Goal: Task Accomplishment & Management: Complete application form

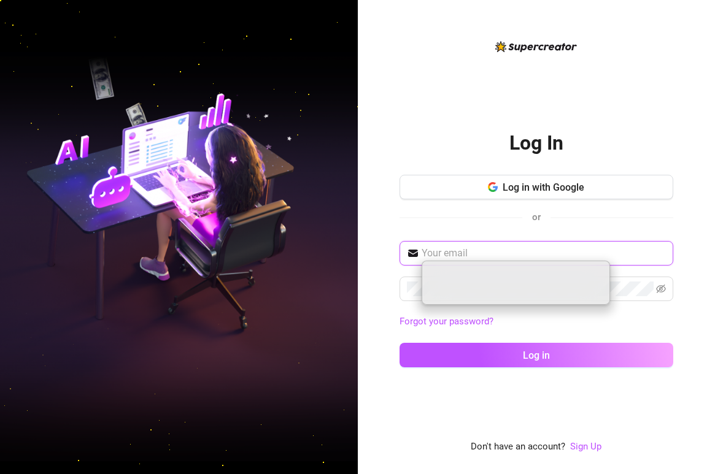
click at [520, 260] on input "text" at bounding box center [544, 253] width 244 height 15
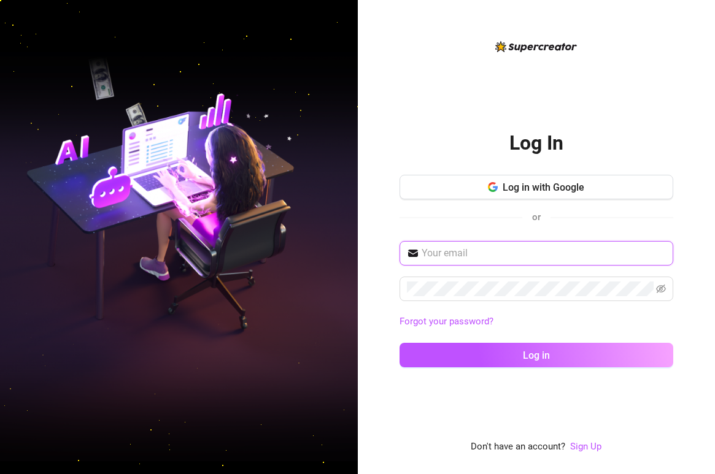
type input "[EMAIL_ADDRESS][DOMAIN_NAME]"
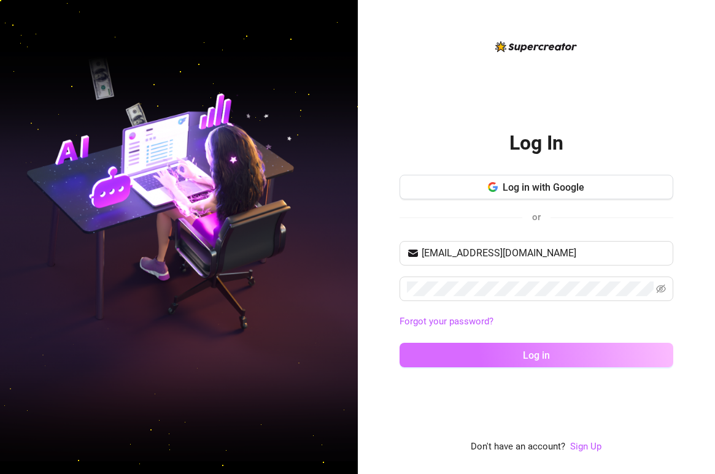
click at [548, 351] on span "Log in" at bounding box center [536, 356] width 27 height 12
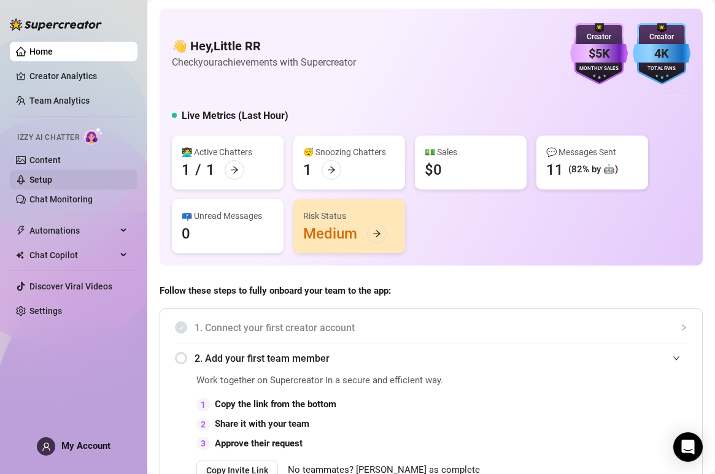
click at [37, 181] on link "Setup" at bounding box center [40, 180] width 23 height 10
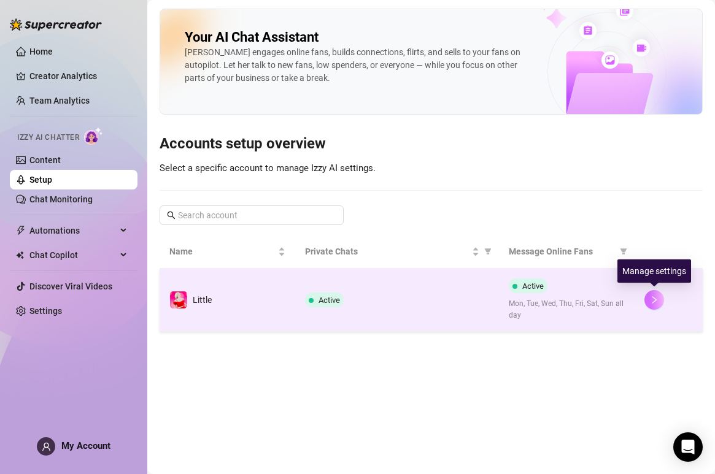
click at [658, 297] on icon "right" at bounding box center [654, 300] width 9 height 9
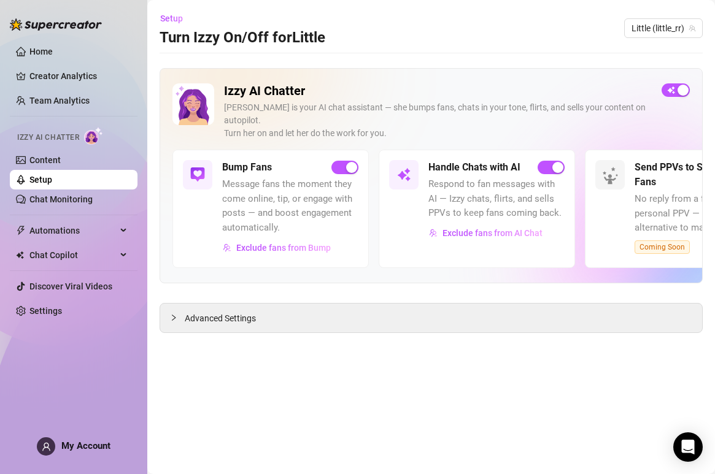
click at [45, 177] on link "Setup" at bounding box center [40, 180] width 23 height 10
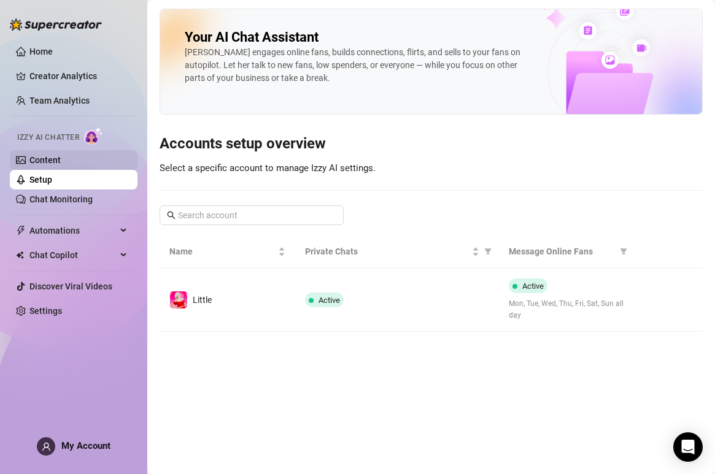
click at [45, 163] on link "Content" at bounding box center [44, 160] width 31 height 10
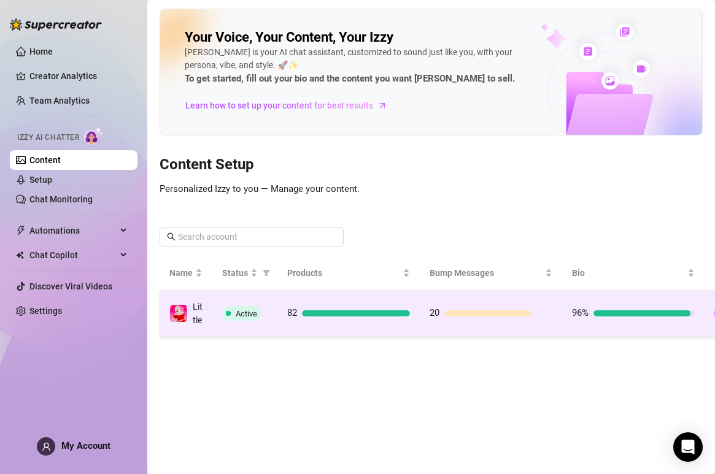
click at [714, 319] on button "button" at bounding box center [724, 314] width 20 height 20
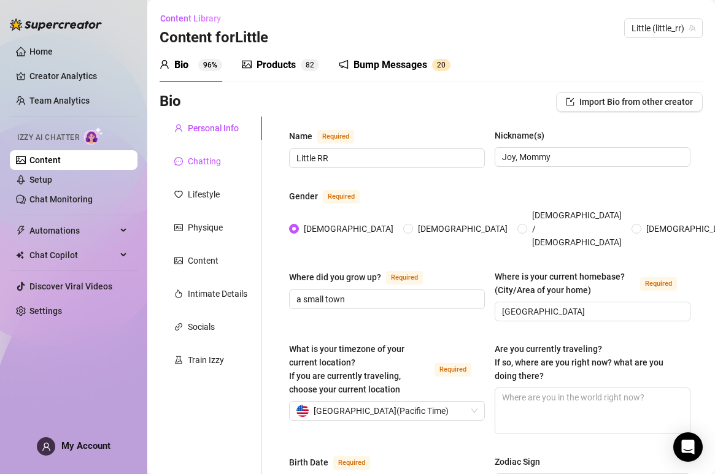
click at [215, 167] on div "Chatting" at bounding box center [204, 162] width 33 height 14
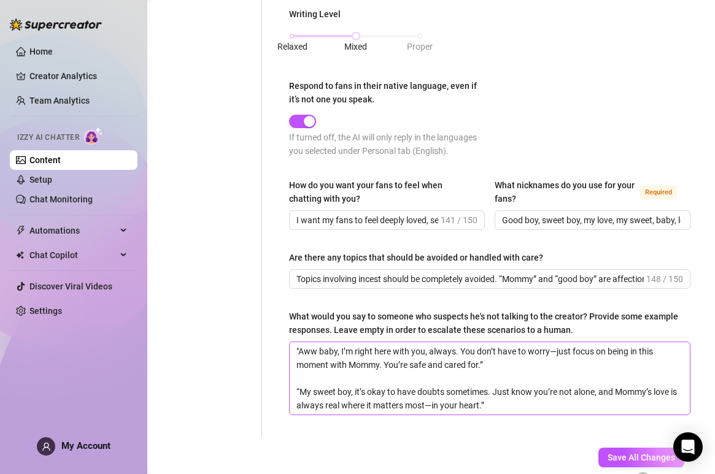
scroll to position [706, 0]
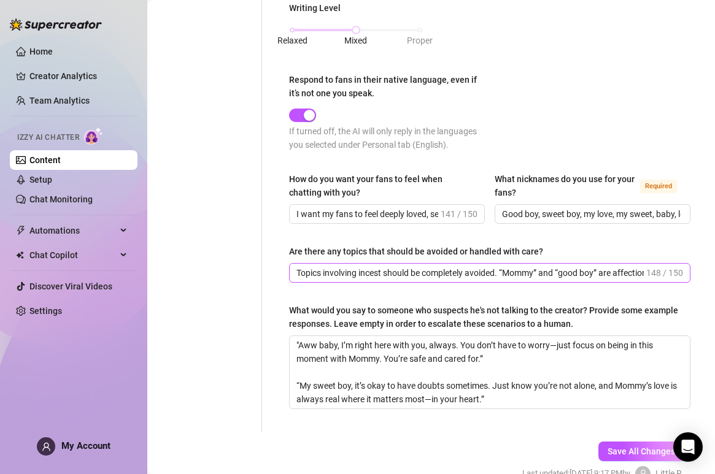
drag, startPoint x: 644, startPoint y: 272, endPoint x: 506, endPoint y: 269, distance: 137.5
click at [506, 269] on span "Topics involving incest should be completely avoided. “Mommy” and “good boy” ar…" at bounding box center [489, 273] width 401 height 20
drag, startPoint x: 635, startPoint y: 274, endPoint x: 289, endPoint y: 271, distance: 346.1
click at [289, 271] on span "Topics involving incest should be completely avoided. “Mommy” and “good boy” ar…" at bounding box center [489, 273] width 401 height 20
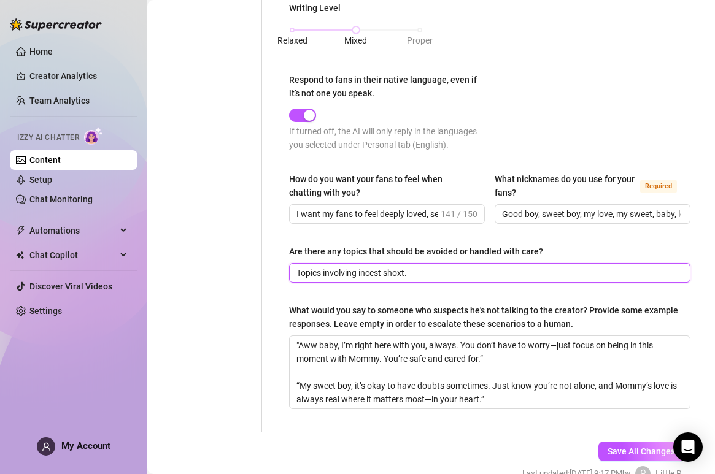
scroll to position [0, 0]
click at [399, 272] on input "Topics involving incestxt." at bounding box center [488, 273] width 384 height 14
type input "T"
paste input "No mom/son, breastmilk, age restriction, or banned role-play. Mommy persona mus…"
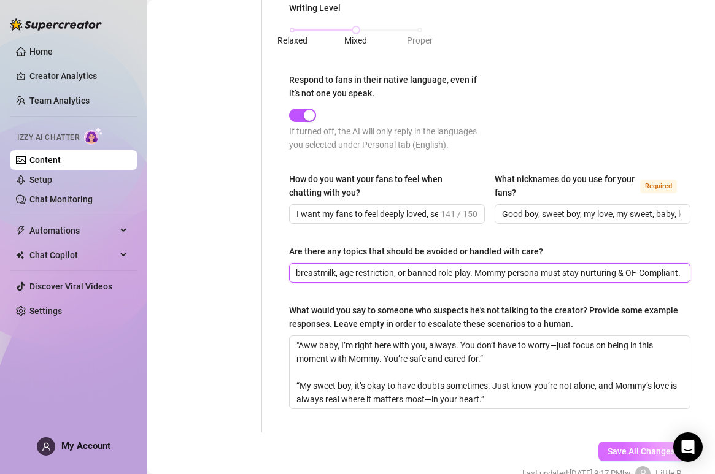
type input "No mom/son, breastmilk, age restriction, or banned role-play. Mommy persona mus…"
click at [648, 452] on span "Save All Changes" at bounding box center [642, 452] width 68 height 10
click at [650, 447] on span "Save All Changes" at bounding box center [642, 452] width 68 height 10
click at [450, 274] on input "No mom/son, breastmilk, age restriction, or banned role-play. Mommy persona mus…" at bounding box center [488, 273] width 384 height 14
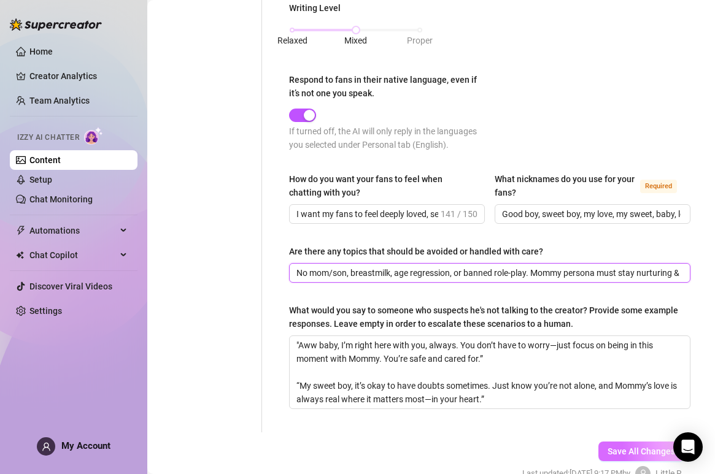
type input "No mom/son, breastmilk, age regression, or banned role-play. Mommy persona must…"
click at [642, 447] on span "Save All Changes" at bounding box center [642, 452] width 68 height 10
drag, startPoint x: 299, startPoint y: 271, endPoint x: 681, endPoint y: 286, distance: 382.0
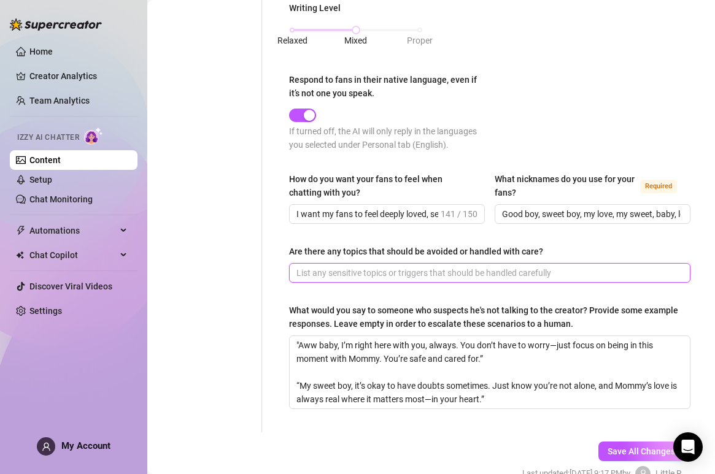
scroll to position [0, 0]
click at [644, 453] on span "Save All Changes" at bounding box center [642, 452] width 68 height 10
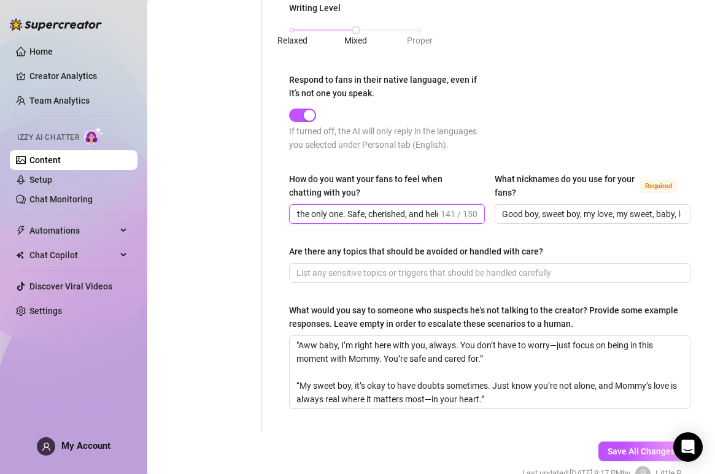
scroll to position [0, 377]
drag, startPoint x: 419, startPoint y: 213, endPoint x: 472, endPoint y: 214, distance: 52.8
click at [472, 214] on span "I want my fans to feel deeply loved, seen, and special—like they’re the only on…" at bounding box center [387, 214] width 196 height 20
drag, startPoint x: 570, startPoint y: 212, endPoint x: 686, endPoint y: 216, distance: 116.0
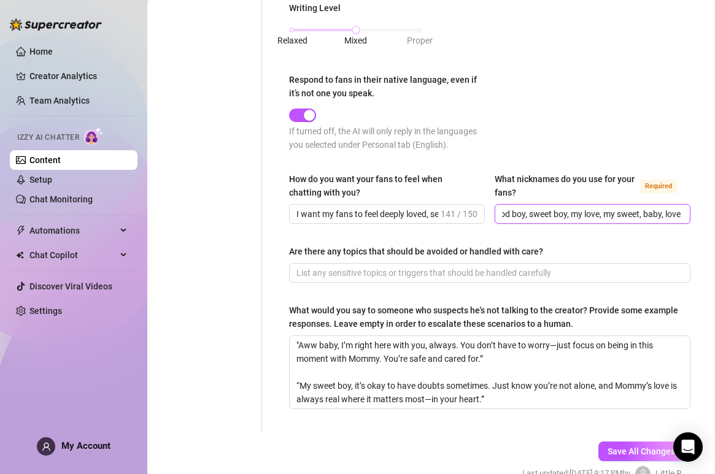
click at [687, 216] on span "Good boy, sweet boy, my love, my sweet, baby, love" at bounding box center [593, 214] width 196 height 20
click at [627, 233] on div "How do you want your fans to feel when chatting with you? I want my fans to fee…" at bounding box center [489, 203] width 401 height 63
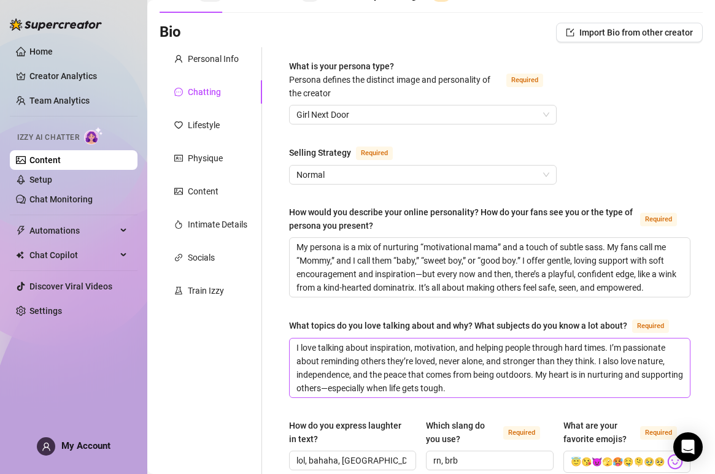
scroll to position [71, 0]
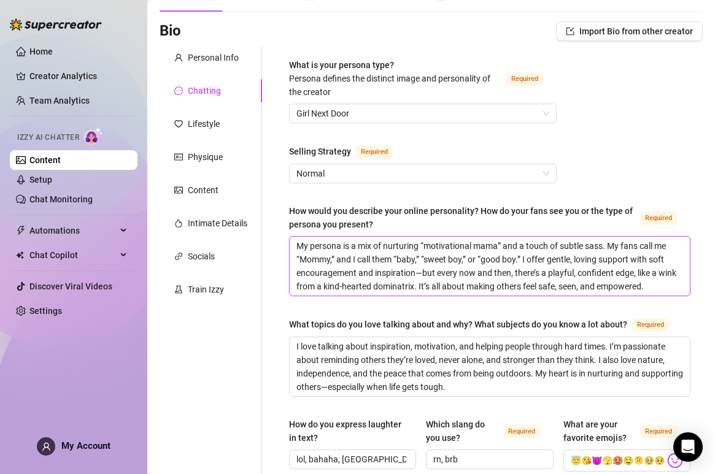
drag, startPoint x: 298, startPoint y: 245, endPoint x: 598, endPoint y: 300, distance: 304.4
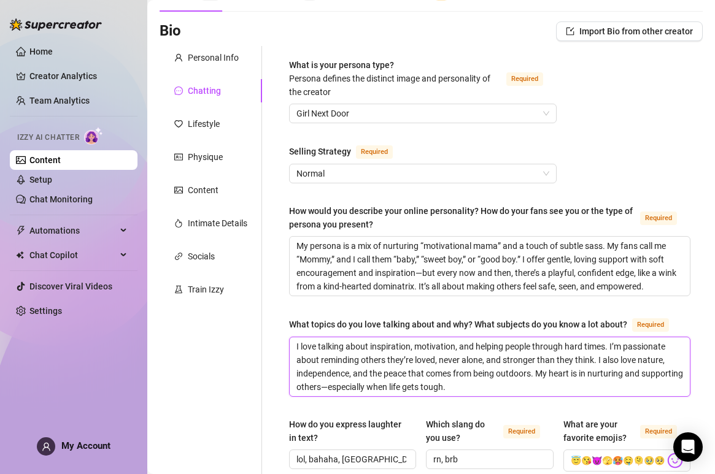
drag, startPoint x: 299, startPoint y: 345, endPoint x: 366, endPoint y: 353, distance: 67.4
click at [367, 355] on textarea "I love talking about inspiration, motivation, and helping people through hard t…" at bounding box center [490, 367] width 400 height 59
drag, startPoint x: 295, startPoint y: 345, endPoint x: 525, endPoint y: 382, distance: 233.1
click at [525, 382] on textarea "I love talking about inspiration, motivation, and helping people through hard t…" at bounding box center [490, 367] width 400 height 59
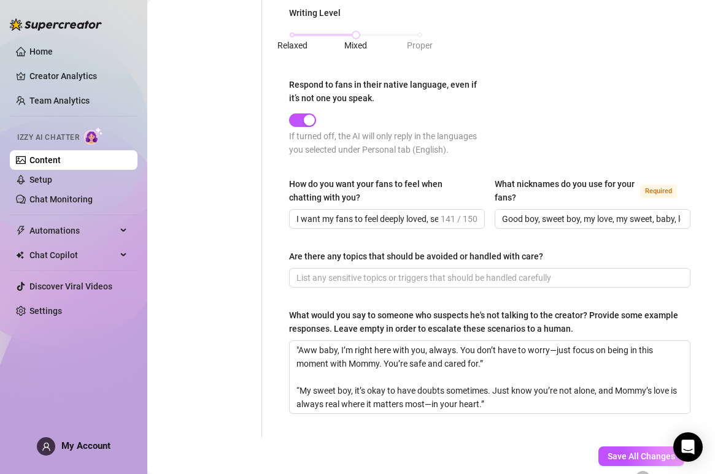
scroll to position [759, 0]
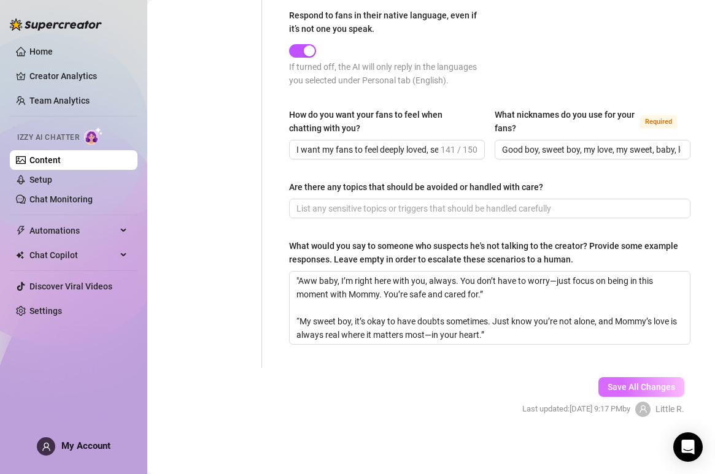
click at [632, 385] on span "Save All Changes" at bounding box center [642, 387] width 68 height 10
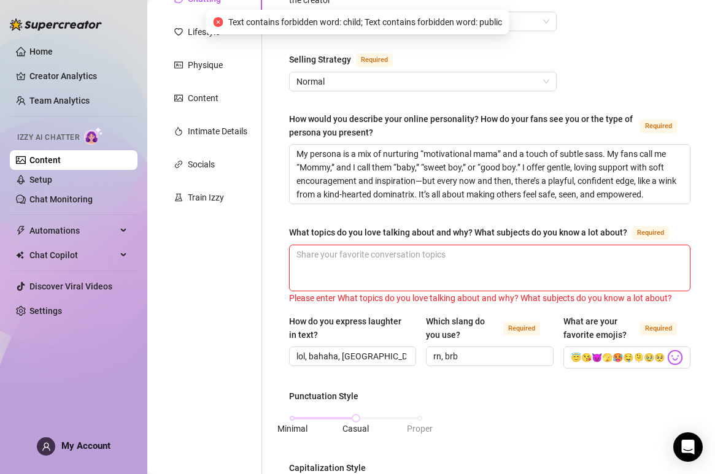
scroll to position [156, 0]
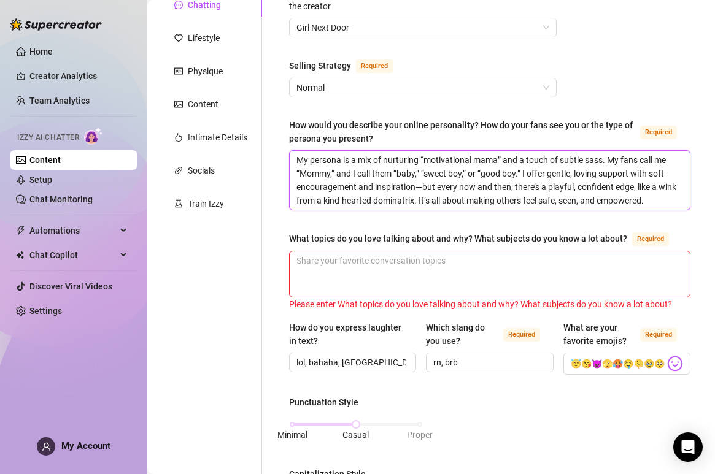
drag, startPoint x: 665, startPoint y: 197, endPoint x: 379, endPoint y: 136, distance: 291.8
click at [378, 138] on div "How would you describe your online personality? How do your fans see you or the…" at bounding box center [489, 164] width 401 height 92
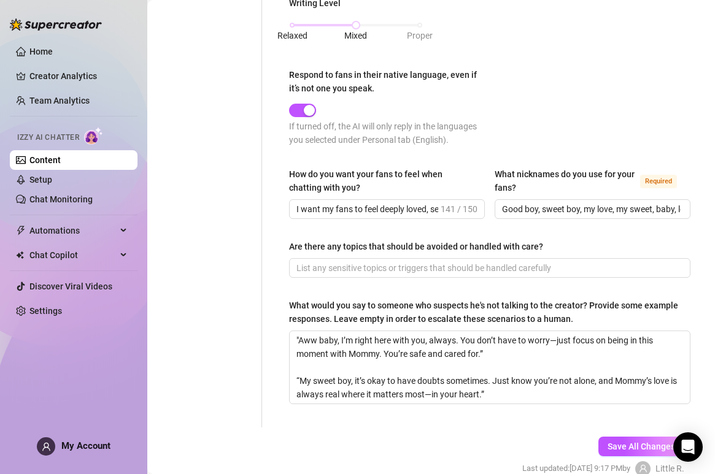
scroll to position [762, 0]
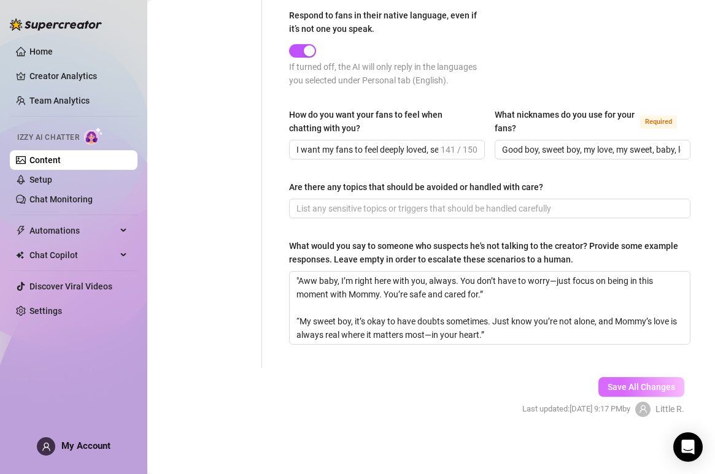
click at [639, 392] on button "Save All Changes" at bounding box center [641, 387] width 86 height 20
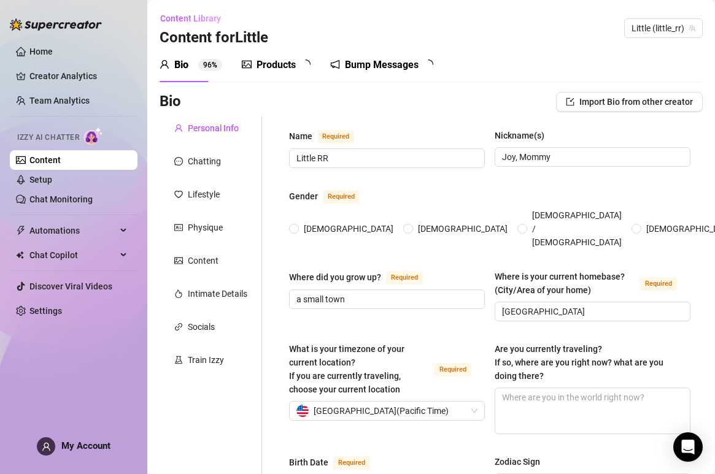
radio input "true"
type input "[DATE]"
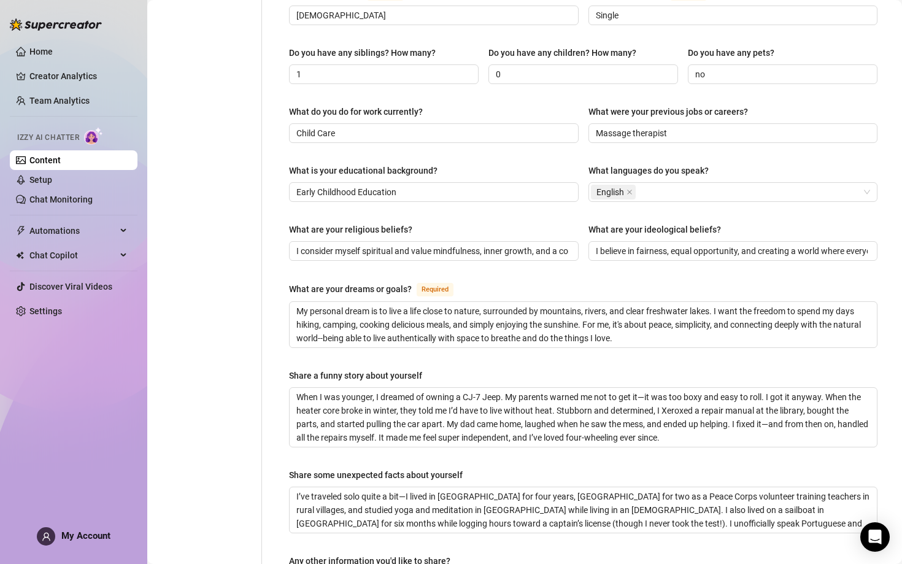
scroll to position [503, 0]
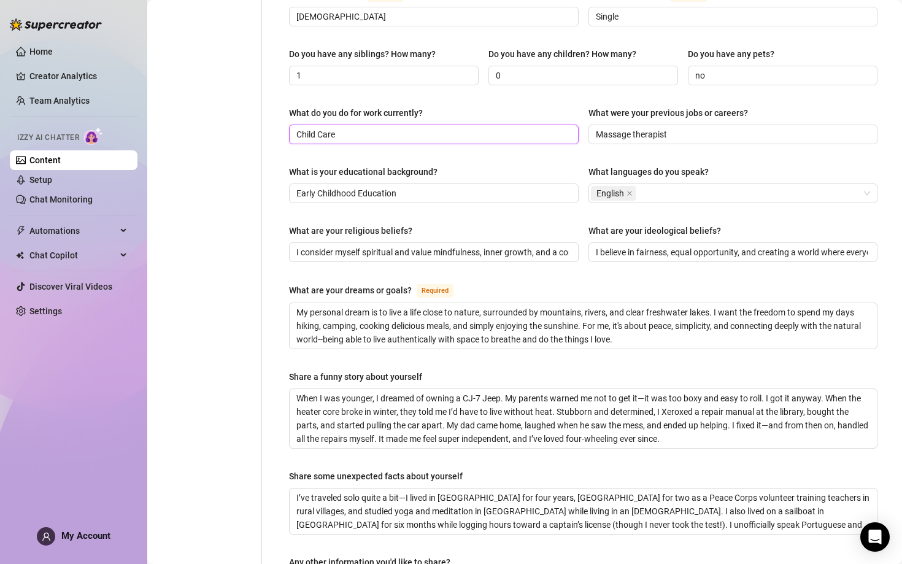
click at [374, 128] on input "Child Care" at bounding box center [432, 135] width 272 height 14
type input "C"
type input "Educator"
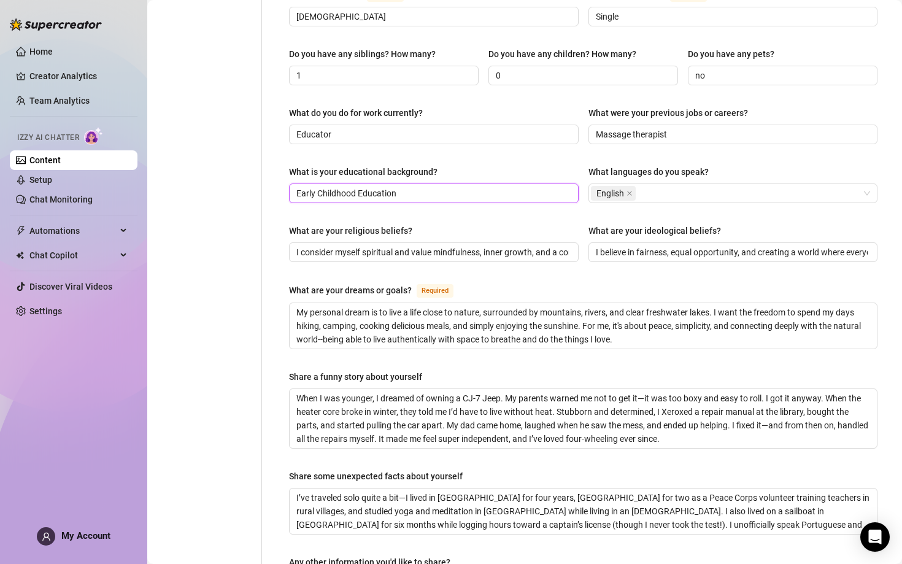
click at [360, 187] on input "Early Childhood Education" at bounding box center [432, 194] width 272 height 14
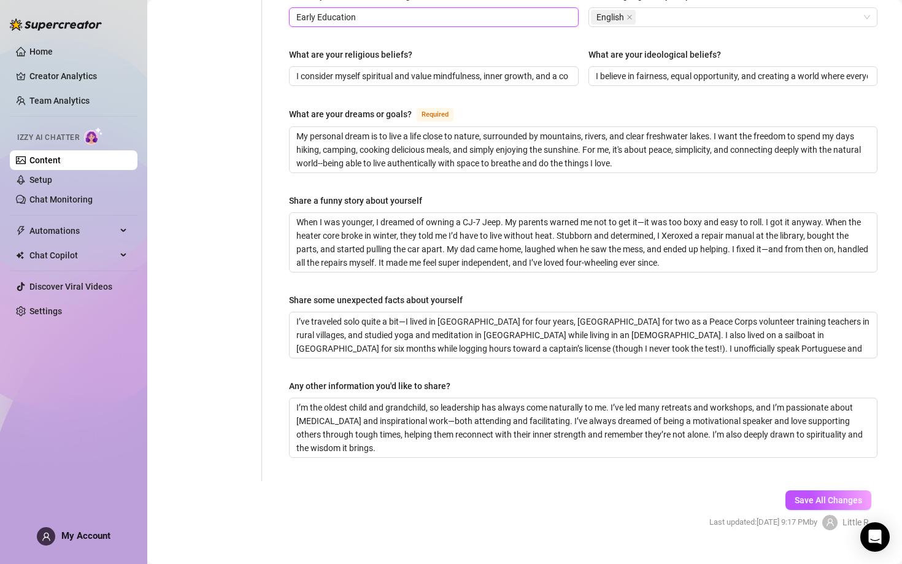
scroll to position [678, 0]
type input "Early Education"
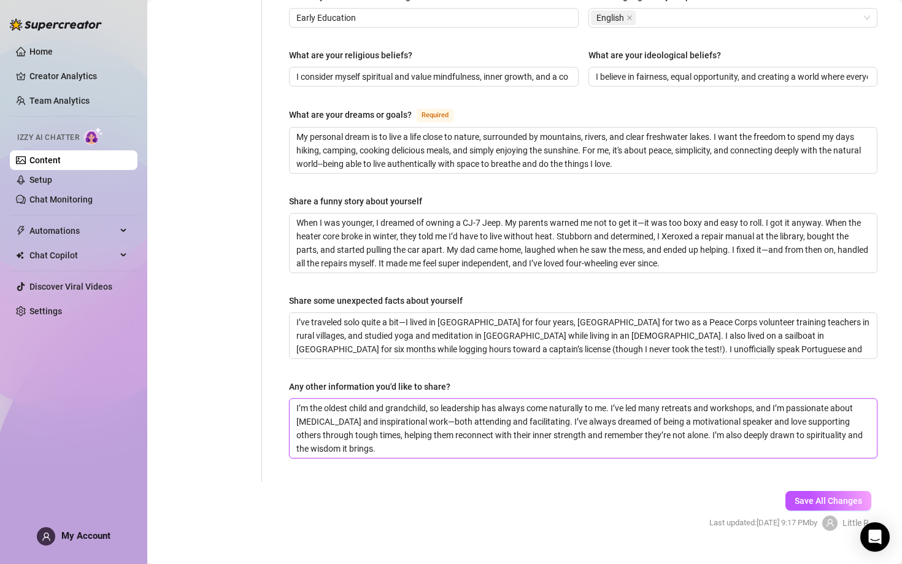
click at [371, 399] on textarea "I’m the oldest child and grandchild, so leadership has always come naturally to…" at bounding box center [583, 428] width 587 height 59
click at [427, 399] on textarea "I’m the oldest child and grandchild, so leadership has always come naturally to…" at bounding box center [583, 428] width 587 height 59
type textarea "I’m the oldest child and [PERSON_NAME], so leadership has always come naturally…"
type textarea "I’m the oldest child and grandch, so leadership has always come naturally to me…"
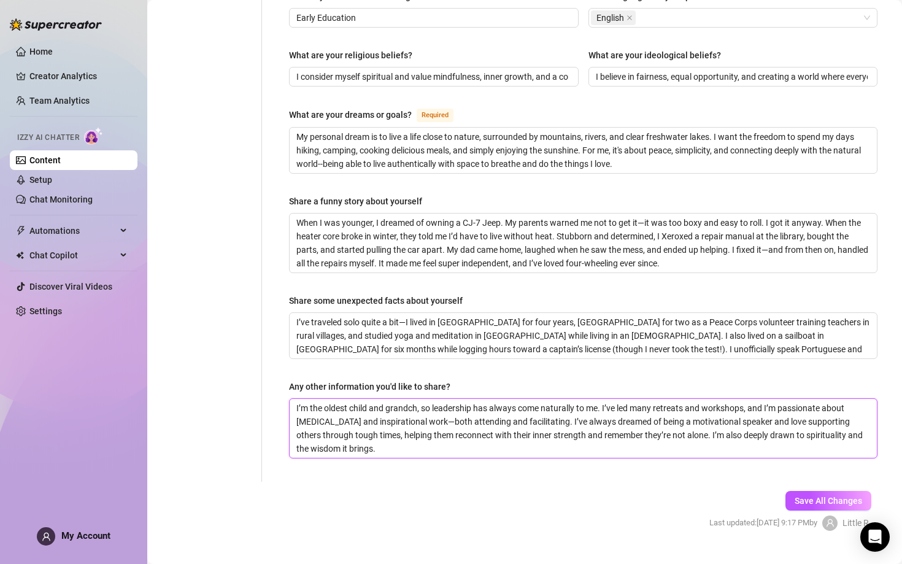
type textarea "I’m the oldest child and grandc, so leadership has always come naturally to me.…"
type textarea "I’m the oldest child and grand, so leadership has always come naturally to me. …"
type textarea "I’m the oldest child and gran, so leadership has always come naturally to me. I…"
type textarea "I’m the oldest child and gra, so leadership has always come naturally to me. I’…"
type textarea "I’m the oldest child and gr, so leadership has always come naturally to me. I’v…"
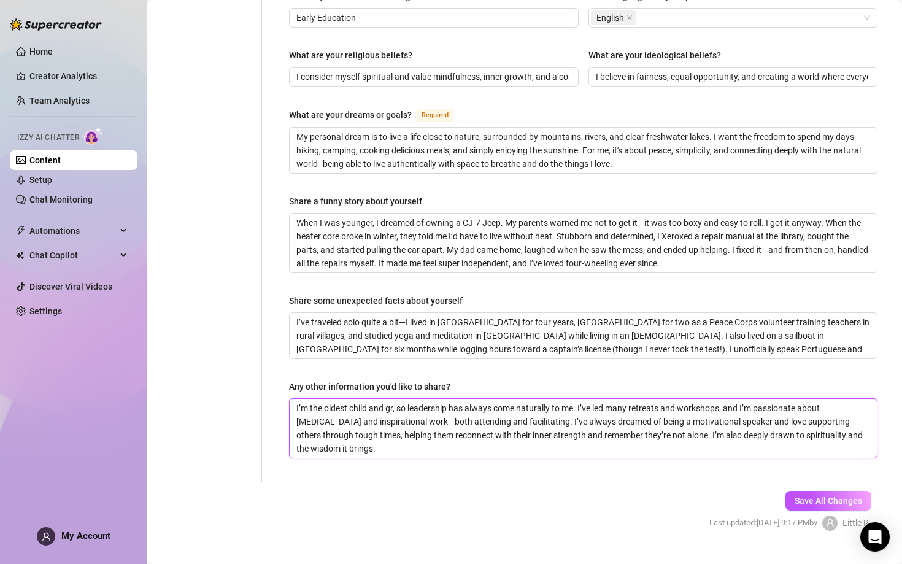
type textarea "I’m the oldest child and g, so leadership has always come naturally to me. I’ve…"
type textarea "I’m the oldest child and , so leadership has always come naturally to me. I’ve …"
type textarea "I’m the oldest child and, so leadership has always come naturally to me. I’ve l…"
type textarea "I’m the oldest child an, so leadership has always come naturally to me. I’ve le…"
type textarea "I’m the oldest child a, so leadership has always come naturally to me. I’ve led…"
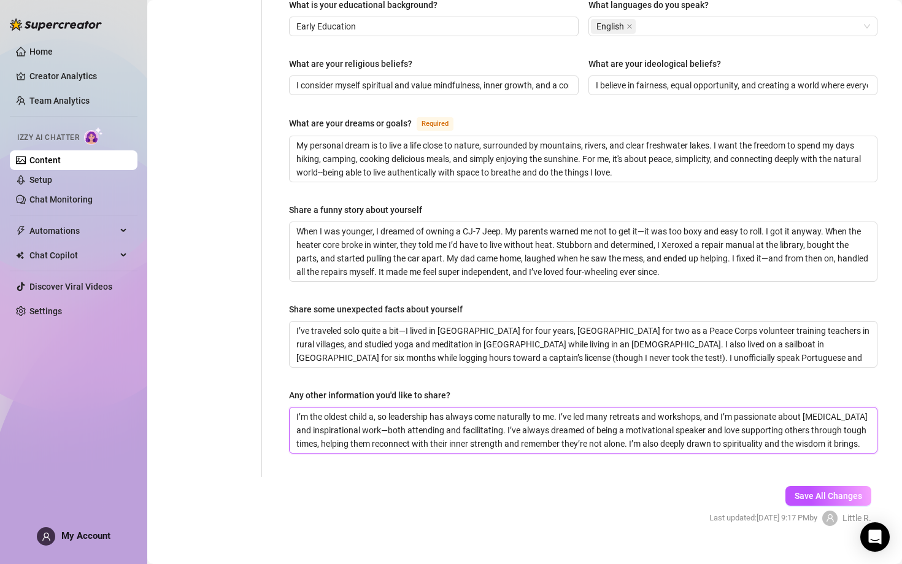
type textarea "I’m the oldest child , so leadership has always come naturally to me. I’ve led …"
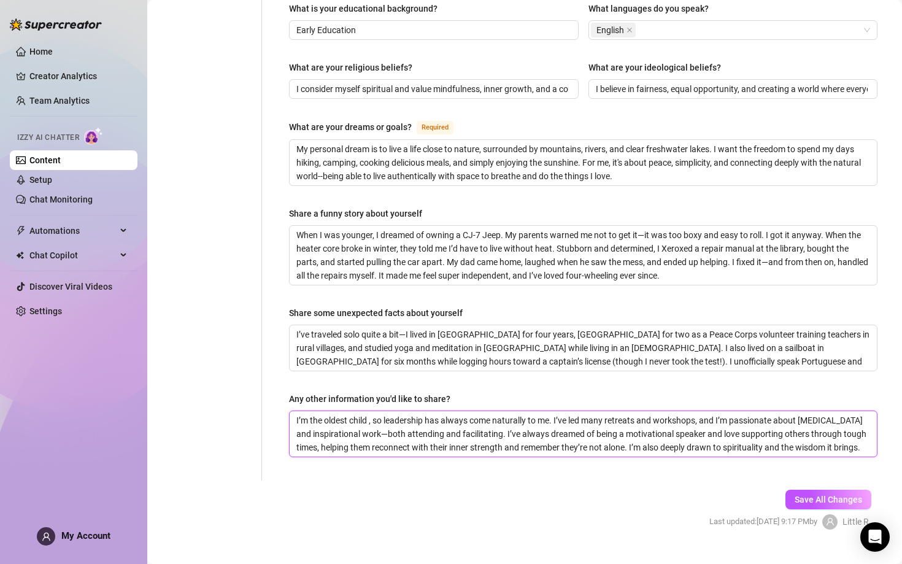
scroll to position [665, 0]
type textarea "I’m the oldest child, so leadership has always come naturally to me. I’ve led m…"
type textarea "I’m the oldest chil, so leadership has always come naturally to me. I’ve led ma…"
type textarea "I’m the oldest chi, so leadership has always come naturally to me. I’ve led man…"
type textarea "I’m the oldest ch, so leadership has always come naturally to me. I’ve led many…"
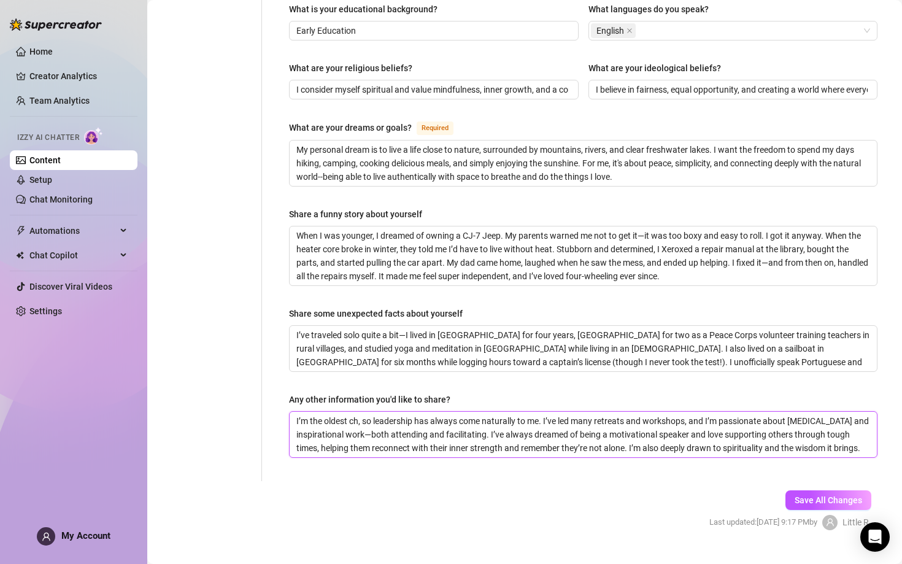
type textarea "I’m the oldest c, so leadership has always come naturally to me. I’ve led many …"
type textarea "I’m the oldest , so leadership has always come naturally to me. I’ve led many r…"
type textarea "I’m the oldest, so leadership has always come naturally to me. I’ve led many re…"
type textarea "I’m the oldes, so leadership has always come naturally to me. I’ve led many ret…"
type textarea "I’m the olde, so leadership has always come naturally to me. I’ve led many retr…"
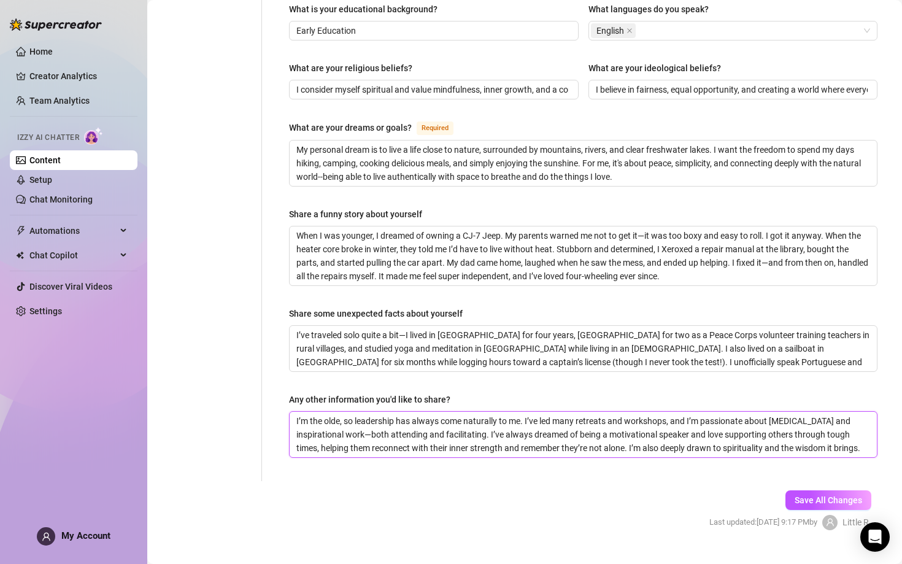
type textarea "I’m the old, so leadership has always come naturally to me. I’ve led many retre…"
type textarea "I’m the ol, so leadership has always come naturally to me. I’ve led many retrea…"
type textarea "I’m the o, so leadership has always come naturally to me. I’ve led many retreat…"
type textarea "I’m the , so leadership has always come naturally to me. I’ve led many retreats…"
type textarea "I’m the f, so leadership has always come naturally to me. I’ve led many retreat…"
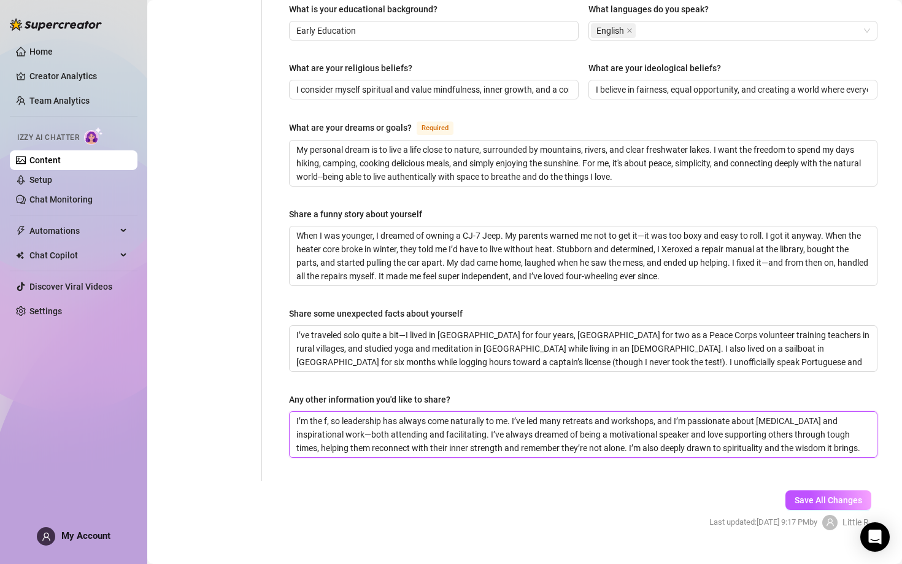
type textarea "I’m the fi, so leadership has always come naturally to me. I’ve led many retrea…"
type textarea "I’m the fir, so leadership has always come naturally to me. I’ve led many retre…"
type textarea "I’m the firs, so leadership has always come naturally to me. I’ve led many retr…"
type textarea "I’m the first, so leadership has always come naturally to me. I’ve led many ret…"
type textarea "I’m the first , so leadership has always come naturally to me. I’ve led many re…"
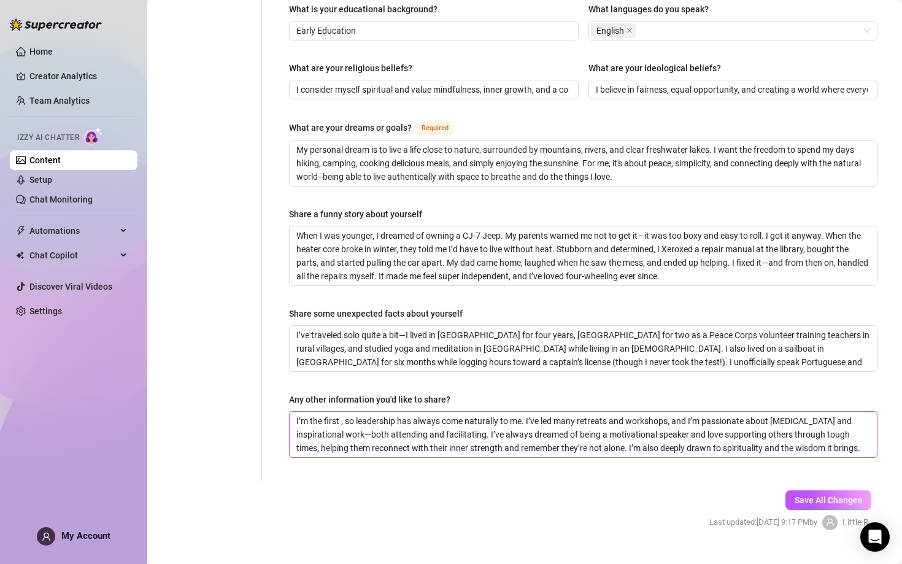
type textarea "I’m the first b, so leadership has always come naturally to me. I’ve led many r…"
type textarea "I’m the first bo, so leadership has always come naturally to me. I’ve led many …"
type textarea "I’m the first bor, so leadership has always come naturally to me. I’ve led many…"
type textarea "I’m the first born, so leadership has always come naturally to me. I’ve led man…"
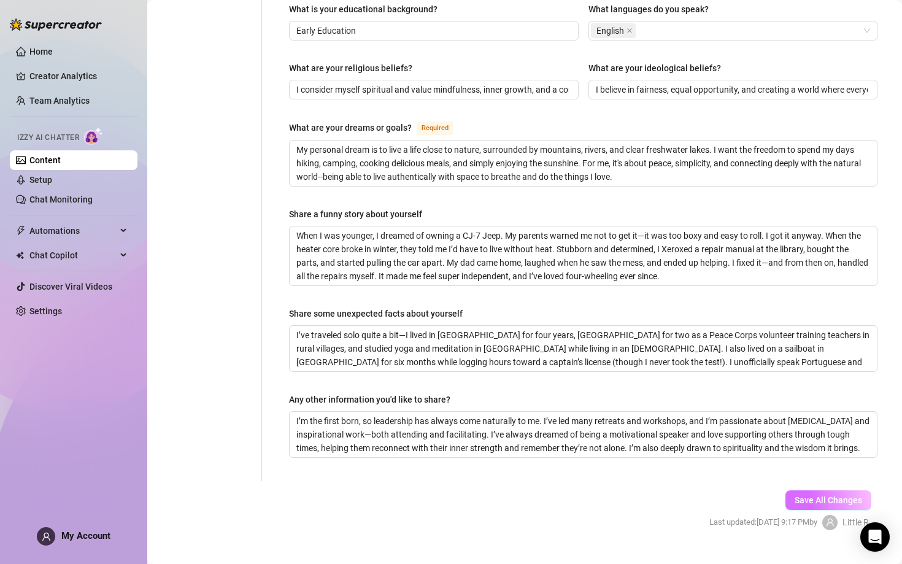
click at [714, 474] on span "Save All Changes" at bounding box center [829, 500] width 68 height 10
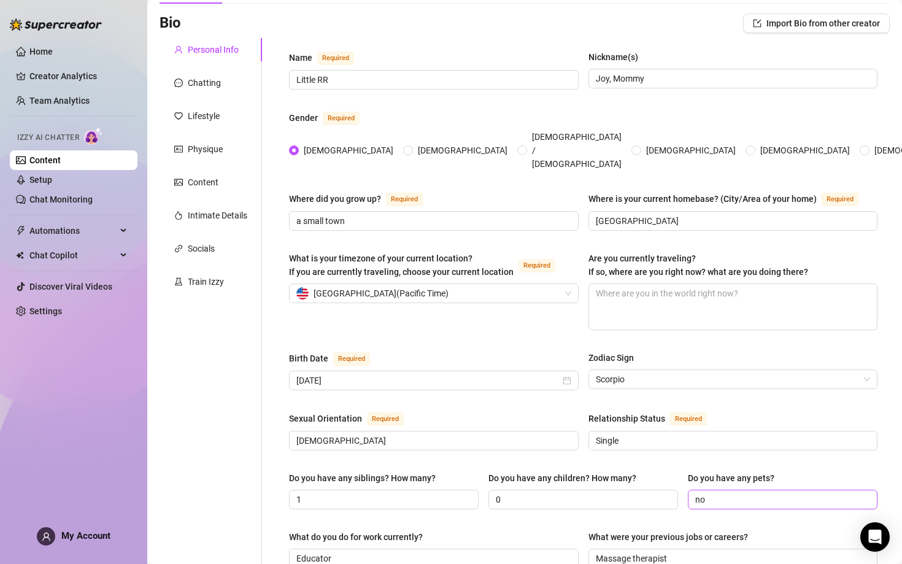
scroll to position [51, 0]
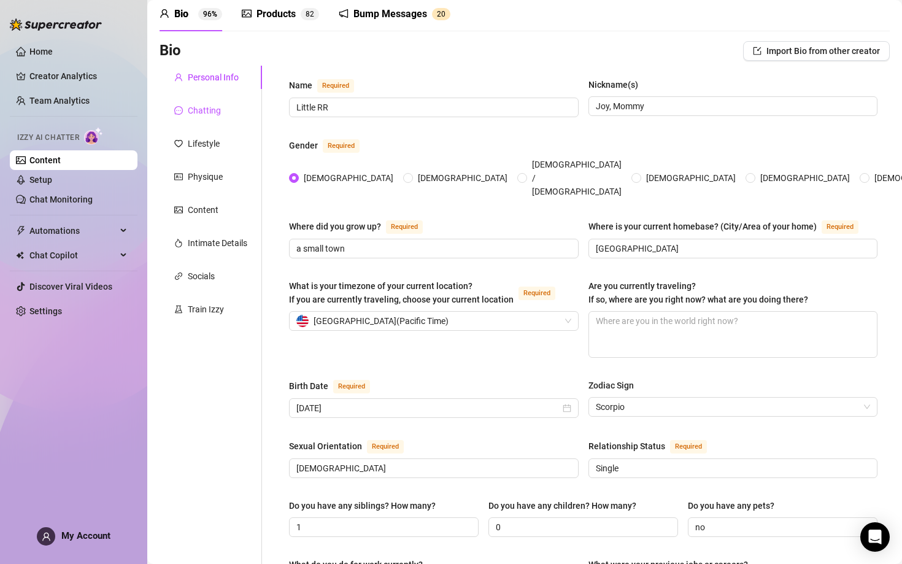
click at [210, 109] on div "Chatting" at bounding box center [204, 111] width 33 height 14
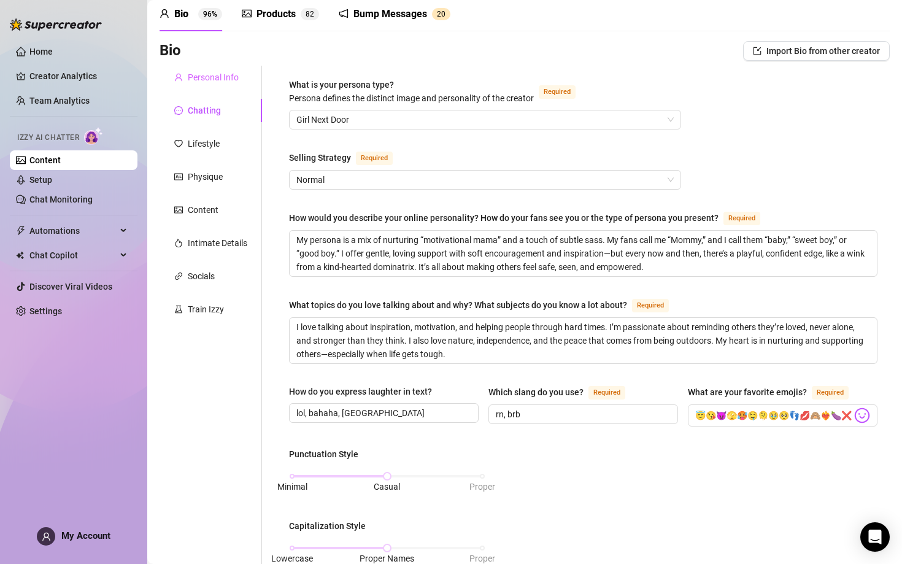
click at [210, 69] on div "Personal Info" at bounding box center [211, 77] width 102 height 23
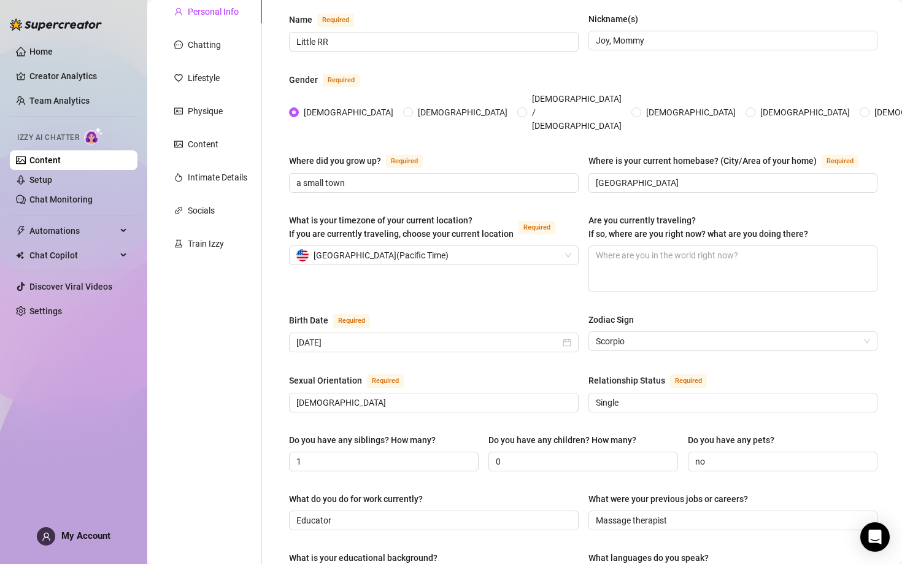
scroll to position [125, 0]
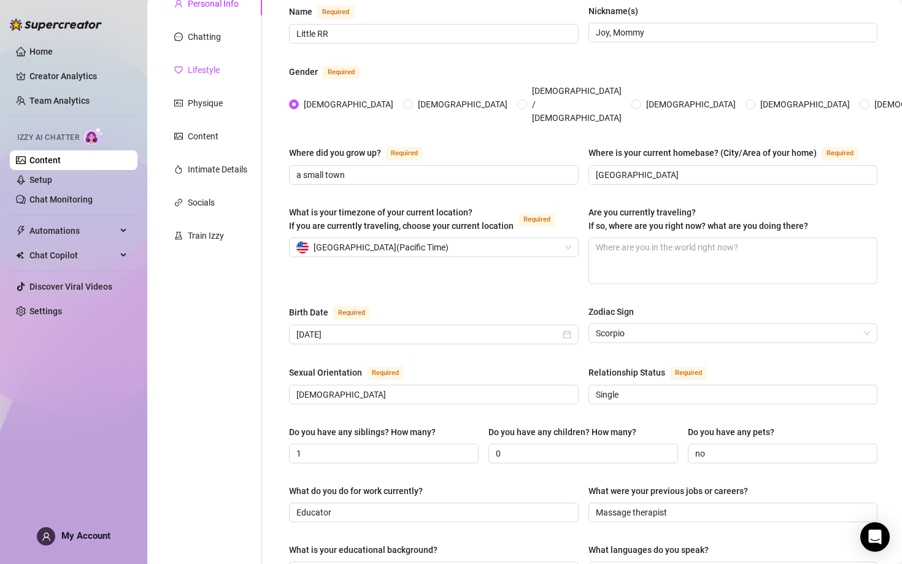
click at [209, 68] on div "Lifestyle" at bounding box center [204, 70] width 32 height 14
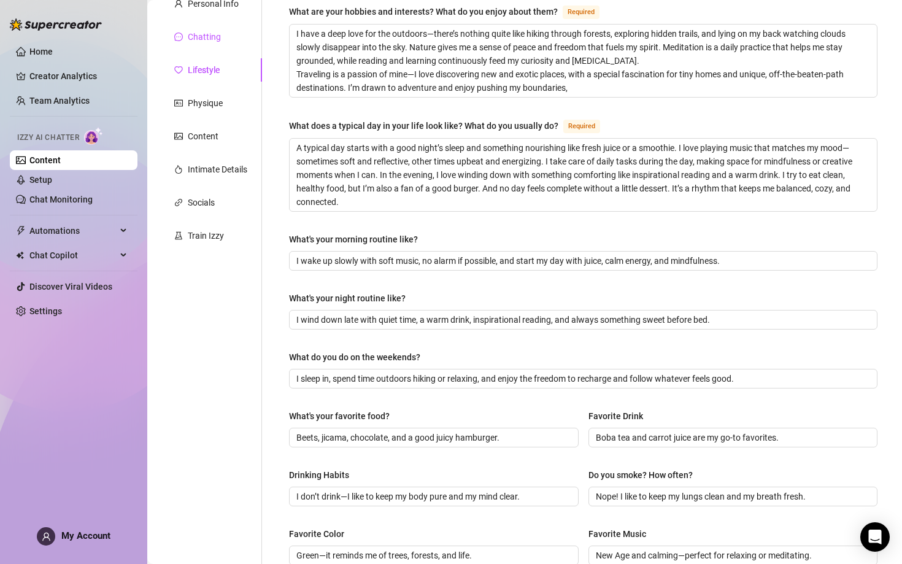
click at [218, 34] on div "Chatting" at bounding box center [204, 37] width 33 height 14
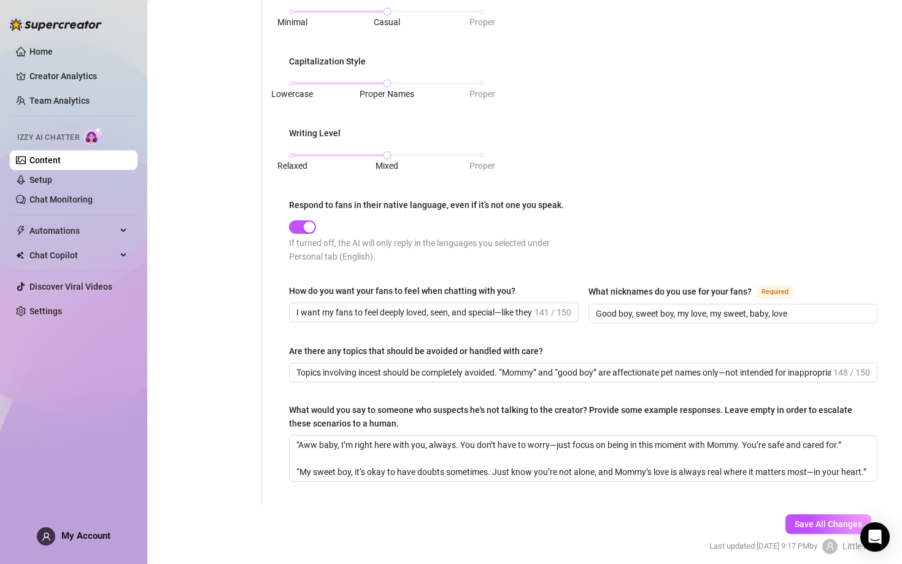
scroll to position [517, 0]
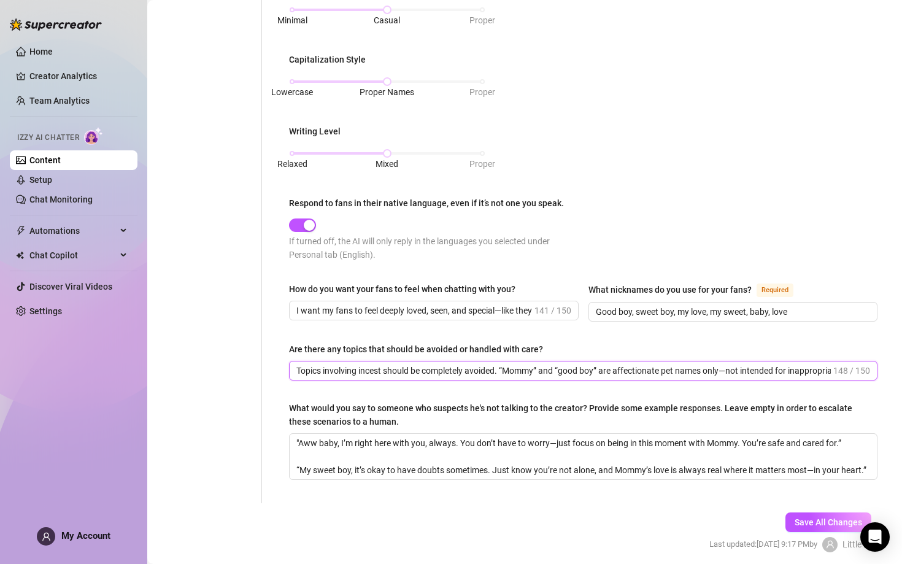
drag, startPoint x: 298, startPoint y: 368, endPoint x: 774, endPoint y: 365, distance: 476.8
click at [714, 366] on input "Topics involving incest should be completely avoided. “Mommy” and “good boy” ar…" at bounding box center [563, 371] width 535 height 14
drag, startPoint x: 785, startPoint y: 365, endPoint x: 871, endPoint y: 360, distance: 86.7
click at [714, 361] on span "Topics involving incest should be completely avoided. “Mommy” and “good boy” ar…" at bounding box center [583, 371] width 589 height 20
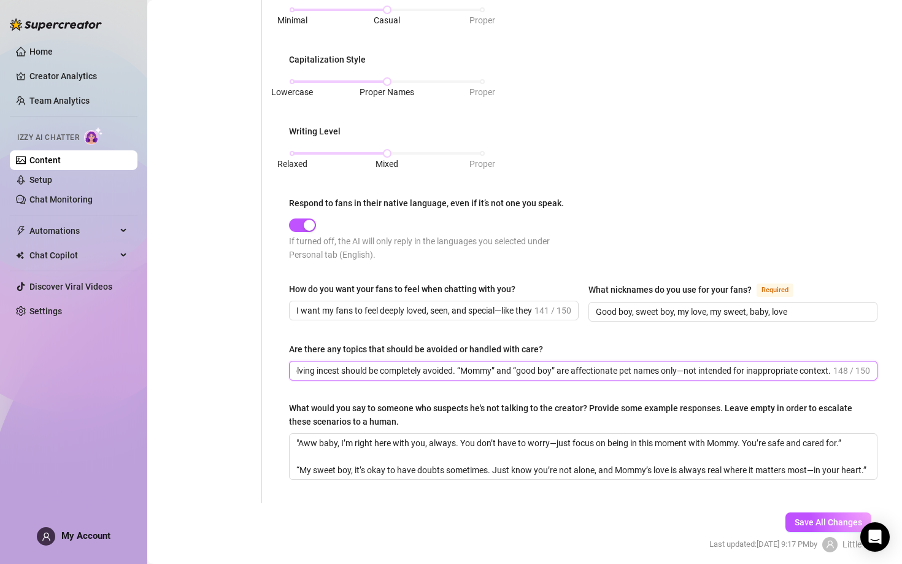
drag, startPoint x: 830, startPoint y: 368, endPoint x: 489, endPoint y: 365, distance: 340.6
click at [489, 365] on input "Topics involving incest should be completely avoided. “Mommy” and “good boy” ar…" at bounding box center [563, 371] width 535 height 14
type input "Topics involving incest should be completely avoided. “Momm"
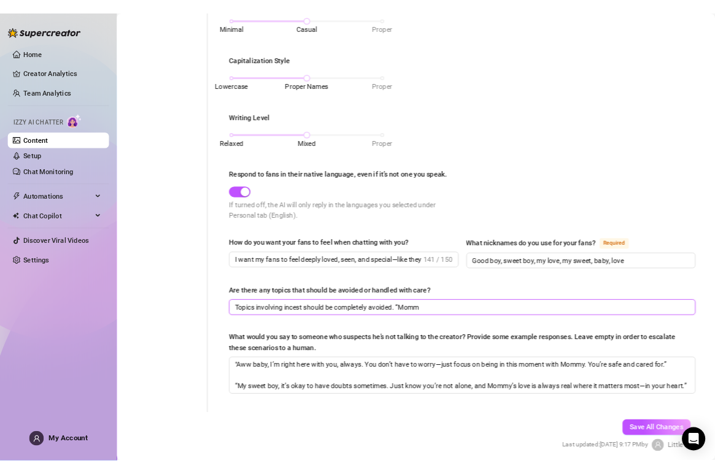
scroll to position [0, 0]
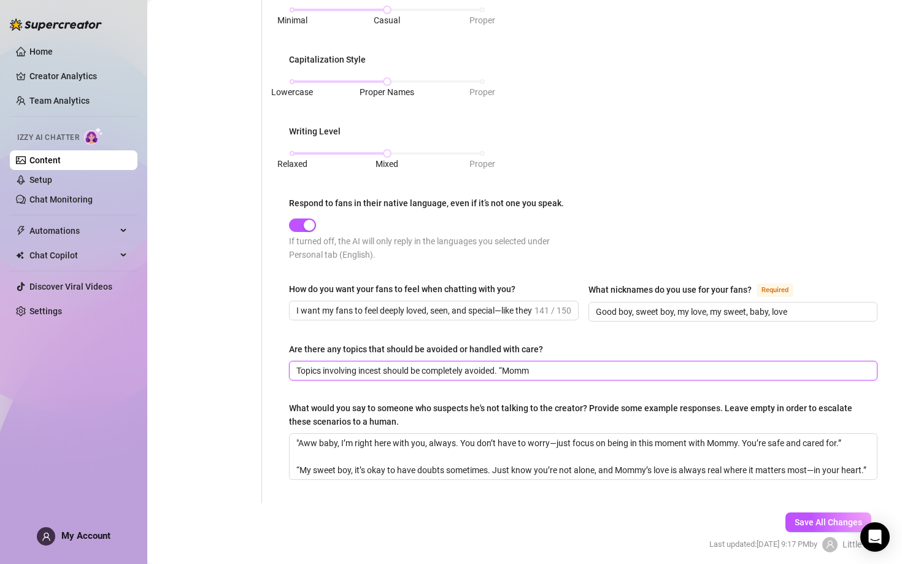
drag, startPoint x: 539, startPoint y: 371, endPoint x: 268, endPoint y: 368, distance: 270.7
click at [268, 368] on div "What is your persona type? [PERSON_NAME] defines the distinct image and persona…" at bounding box center [576, 51] width 628 height 904
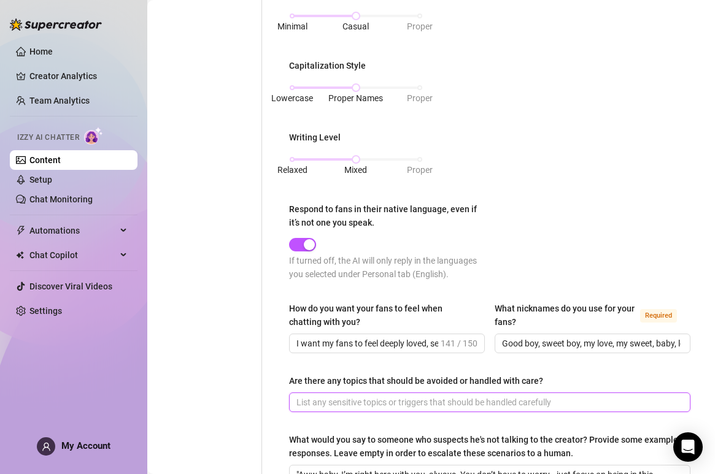
scroll to position [584, 0]
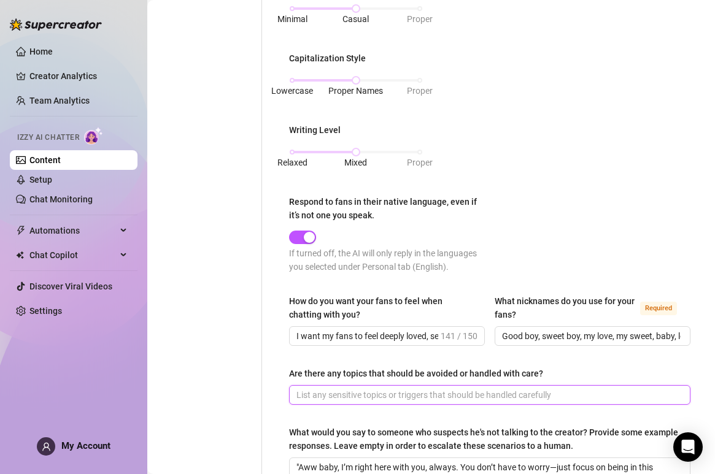
click at [329, 393] on input "Are there any topics that should be avoided or handled with care?" at bounding box center [488, 395] width 384 height 14
paste input "No mom/son, breastmilk, age restriction, or banned role-play. Mommy persona mus…"
type input "No mom/son, breastmilk, age restriction, or banned role-play. Mommy persona mus…"
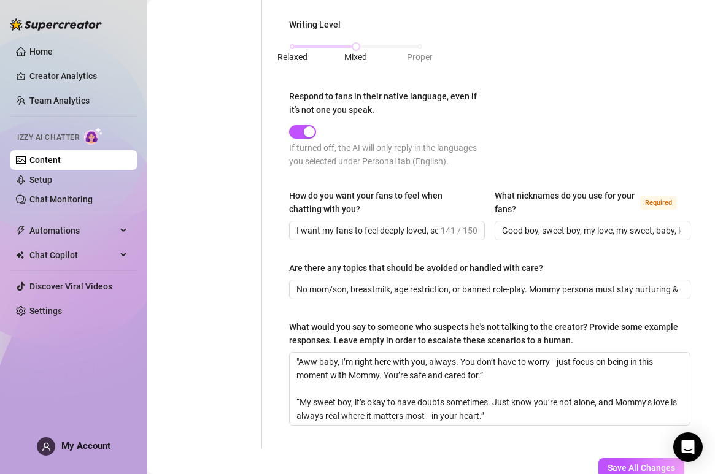
scroll to position [770, 0]
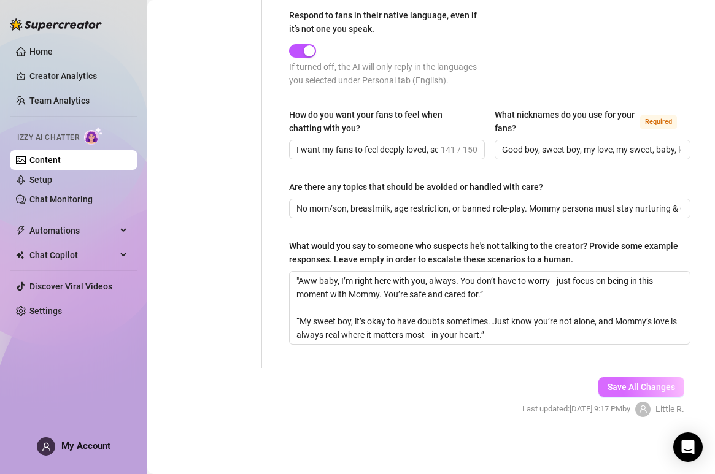
click at [641, 384] on span "Save All Changes" at bounding box center [642, 387] width 68 height 10
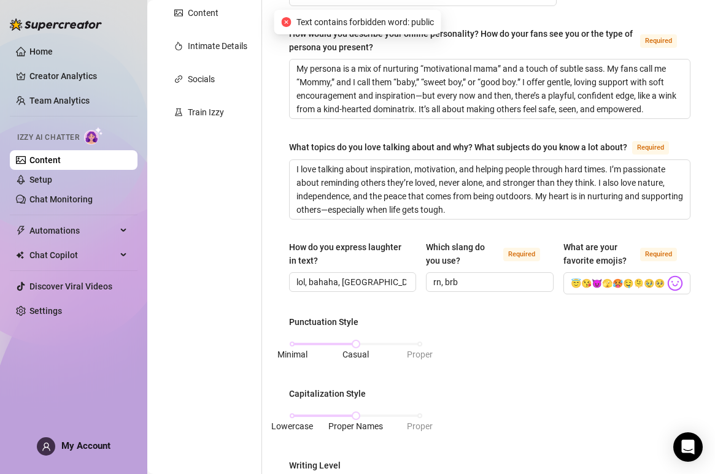
scroll to position [0, 0]
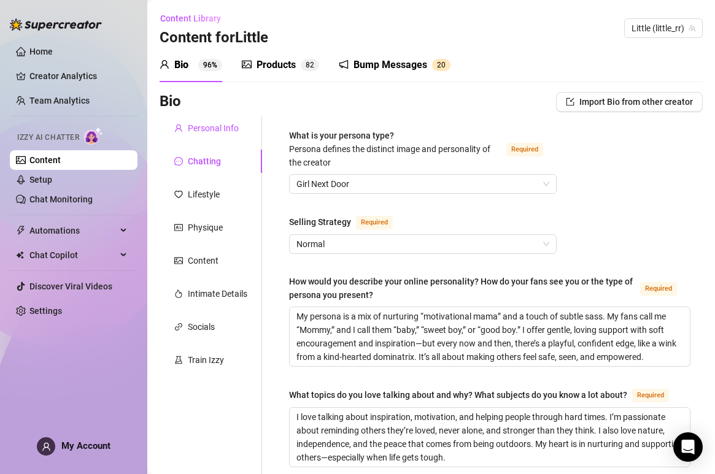
click at [216, 129] on div "Personal Info" at bounding box center [213, 129] width 51 height 14
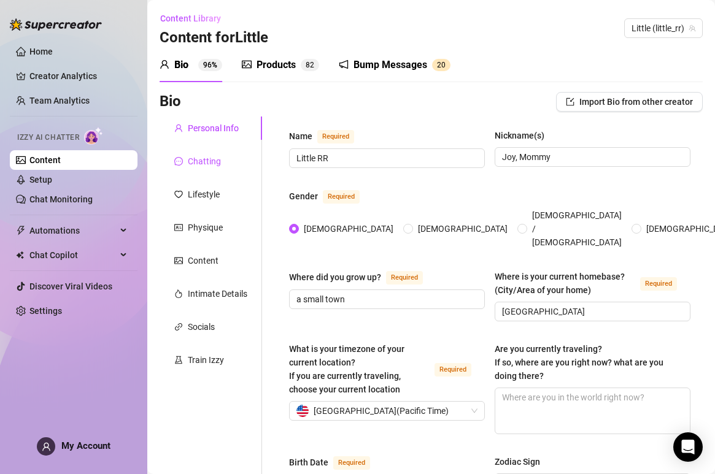
click at [209, 160] on div "Chatting" at bounding box center [204, 162] width 33 height 14
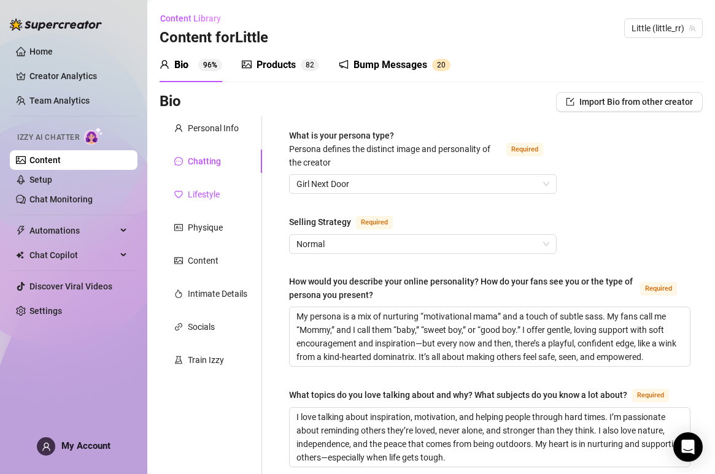
click at [199, 197] on div "Lifestyle" at bounding box center [204, 195] width 32 height 14
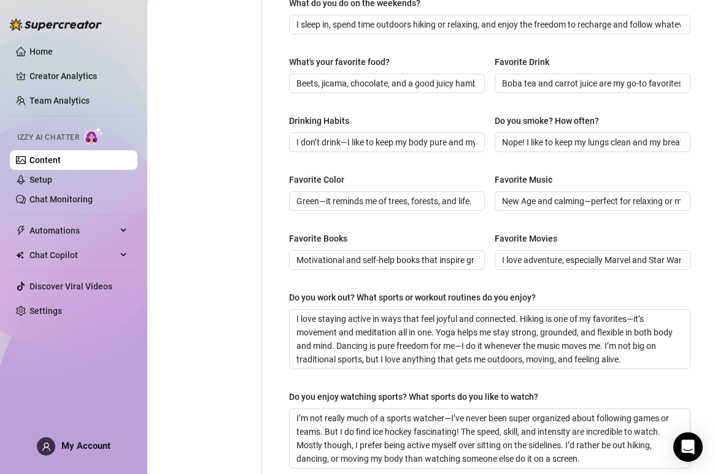
scroll to position [657, 0]
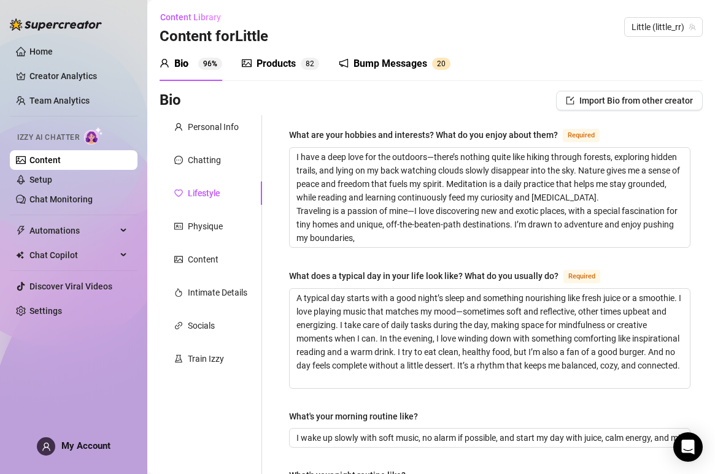
scroll to position [0, 0]
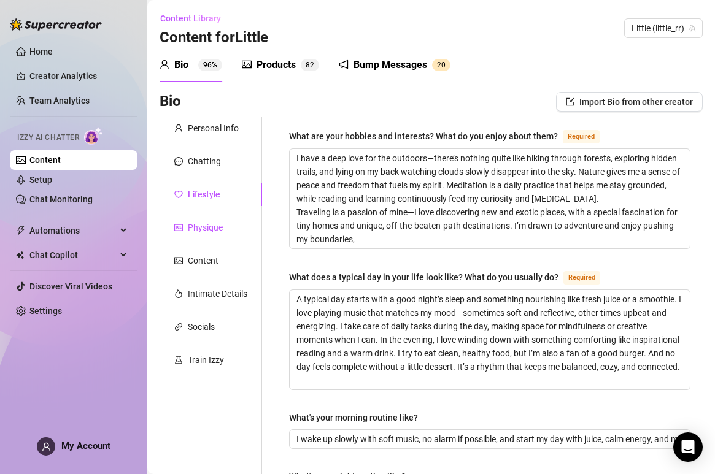
click at [206, 231] on div "Physique" at bounding box center [205, 228] width 35 height 14
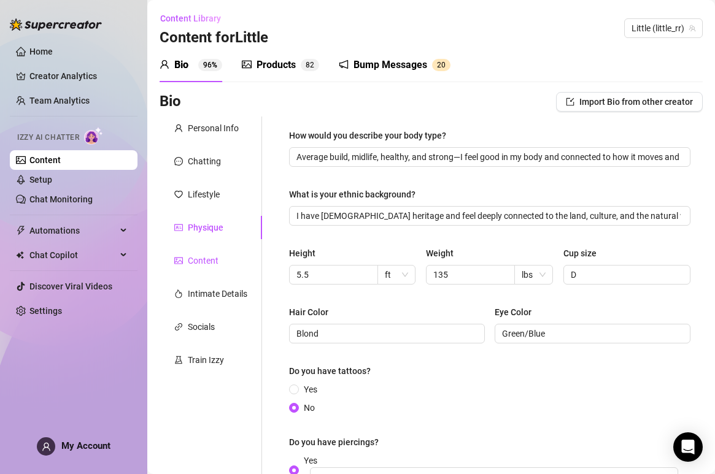
click at [204, 261] on div "Content" at bounding box center [203, 261] width 31 height 14
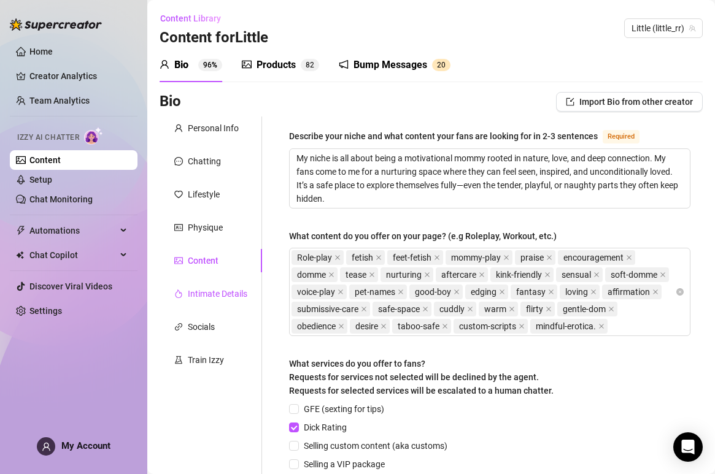
click at [199, 296] on div "Intimate Details" at bounding box center [218, 294] width 60 height 14
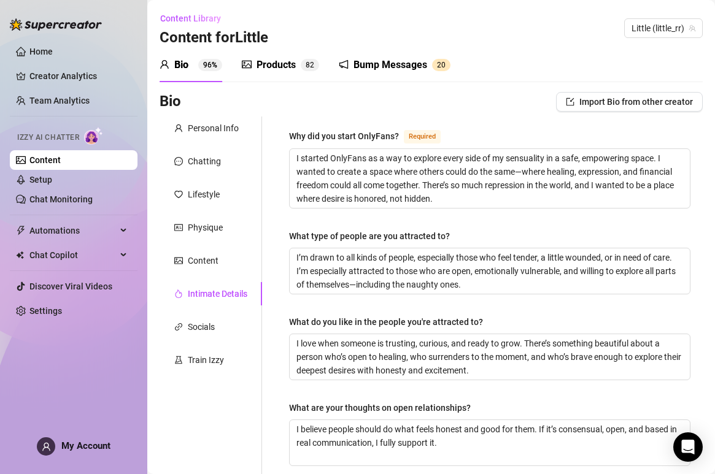
scroll to position [407, 0]
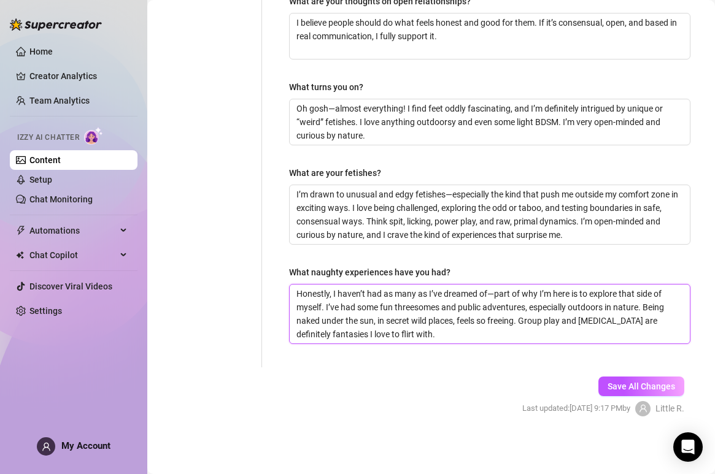
click at [490, 307] on textarea "Honestly, I haven’t had as many as I’ve dreamed of—part of why I’m here is to e…" at bounding box center [490, 314] width 400 height 59
click at [483, 308] on textarea "Honestly, I haven’t had as many as I’ve dreamed of—part of why I’m here is to e…" at bounding box center [490, 314] width 400 height 59
click at [501, 309] on textarea "Honestly, I haven’t had as many as I’ve dreamed of—part of why I’m here is to e…" at bounding box center [490, 314] width 400 height 59
click at [525, 315] on textarea "Honestly, I haven’t had as many as I’ve dreamed of—part of why I’m here is to e…" at bounding box center [490, 314] width 400 height 59
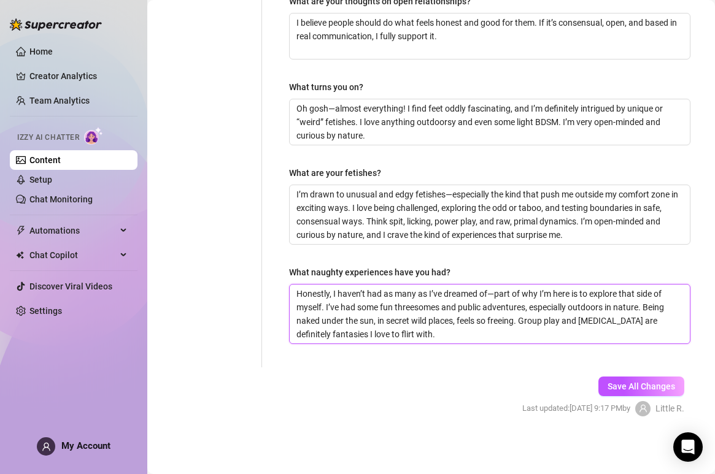
click at [492, 303] on textarea "Honestly, I haven’t had as many as I’ve dreamed of—part of why I’m here is to e…" at bounding box center [490, 314] width 400 height 59
click at [485, 308] on textarea "Honestly, I haven’t had as many as I’ve dreamed of—part of why I’m here is to e…" at bounding box center [490, 314] width 400 height 59
type textarea "Honestly, I haven’t had as many as I’ve dreamed of—part of why I’m here is to e…"
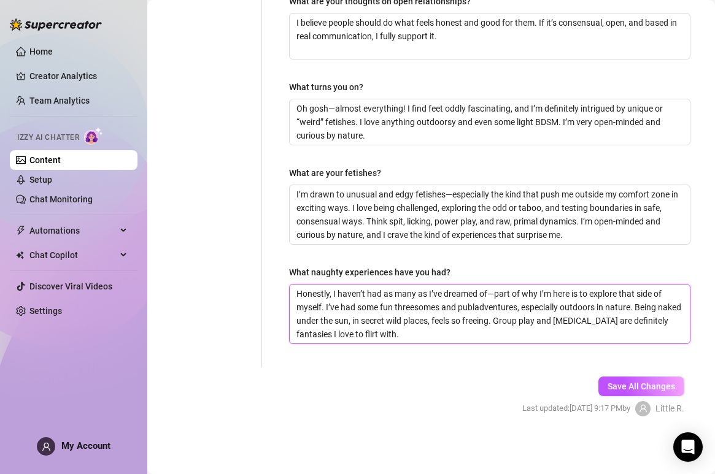
type textarea "Honestly, I haven’t had as many as I’ve dreamed of—part of why I’m here is to e…"
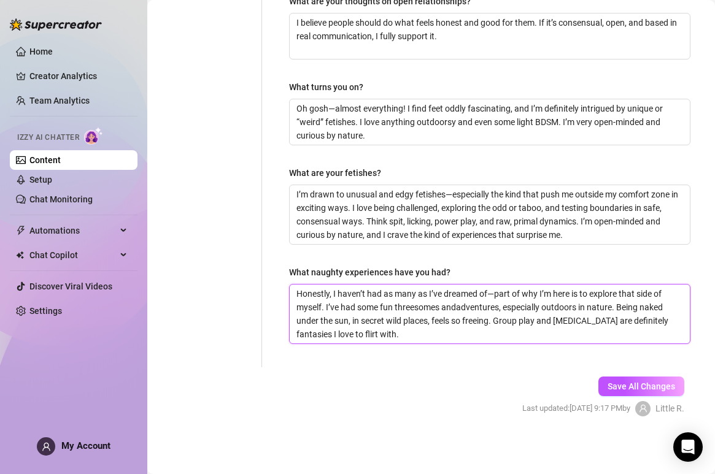
type textarea "Honestly, I haven’t had as many as I’ve dreamed of—part of why I’m here is to e…"
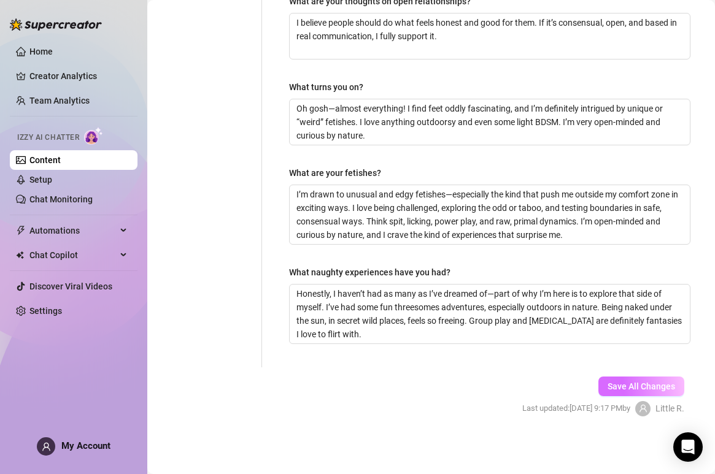
click at [646, 384] on span "Save All Changes" at bounding box center [642, 387] width 68 height 10
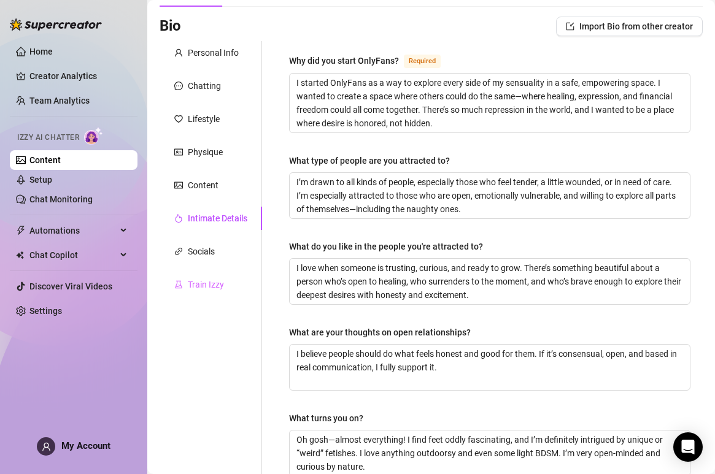
scroll to position [74, 0]
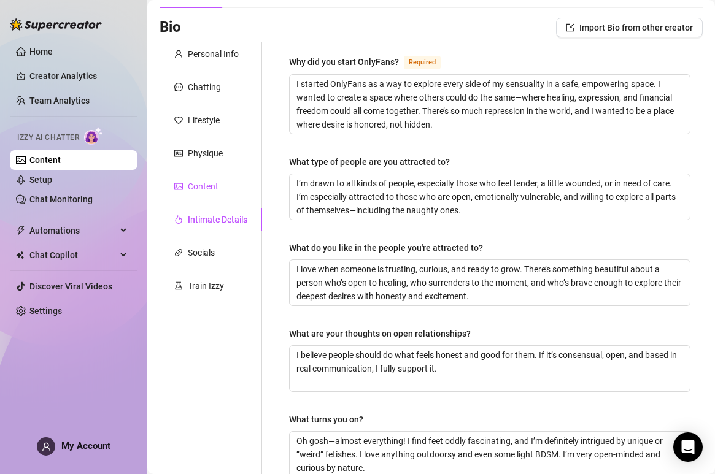
click at [207, 183] on div "Content" at bounding box center [203, 187] width 31 height 14
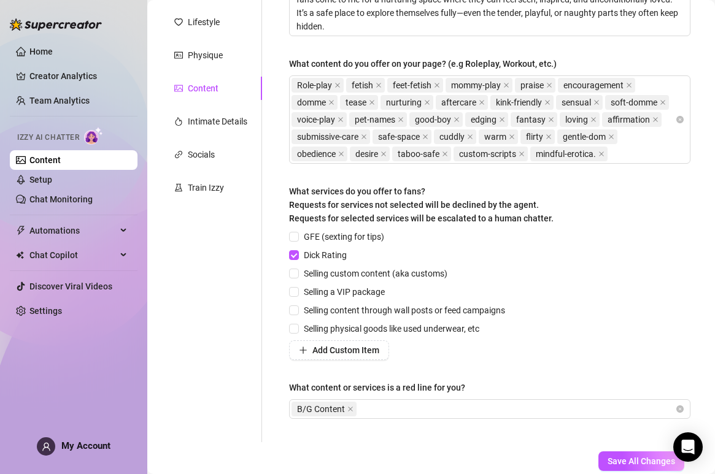
scroll to position [264, 0]
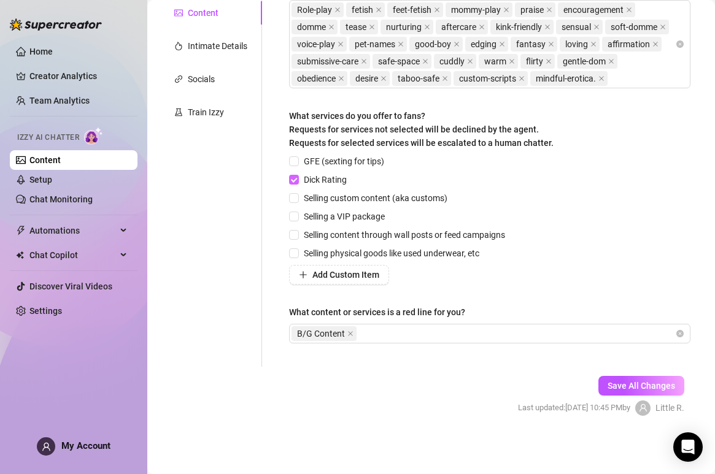
click at [298, 179] on input "Dick Rating" at bounding box center [293, 179] width 9 height 9
checkbox input "false"
click at [646, 387] on span "Save All Changes" at bounding box center [642, 386] width 68 height 10
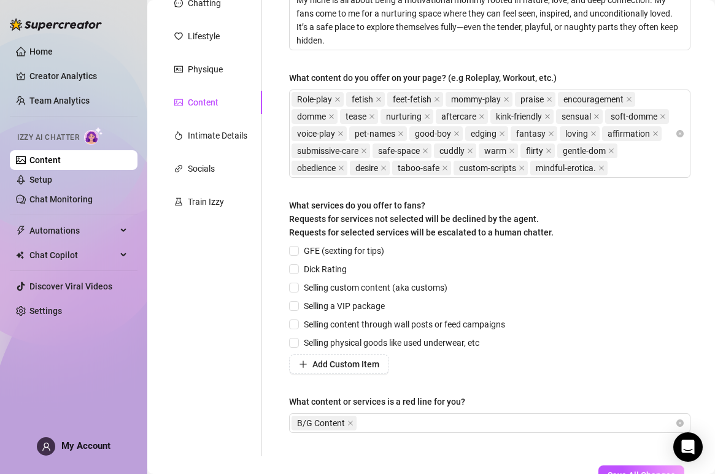
scroll to position [176, 0]
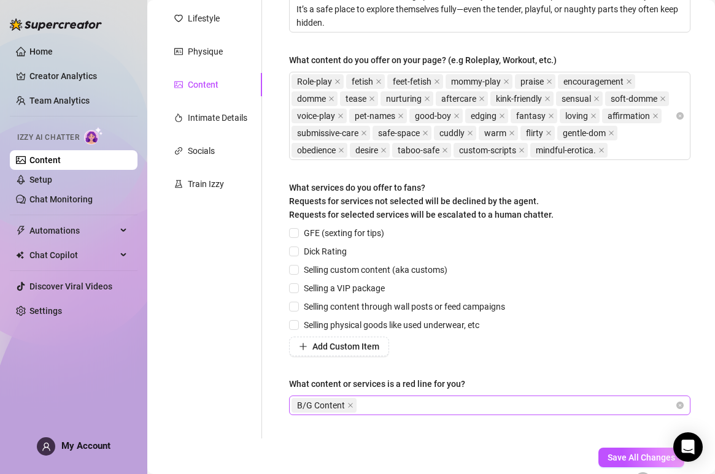
click at [445, 414] on div "B/G Content" at bounding box center [483, 405] width 384 height 17
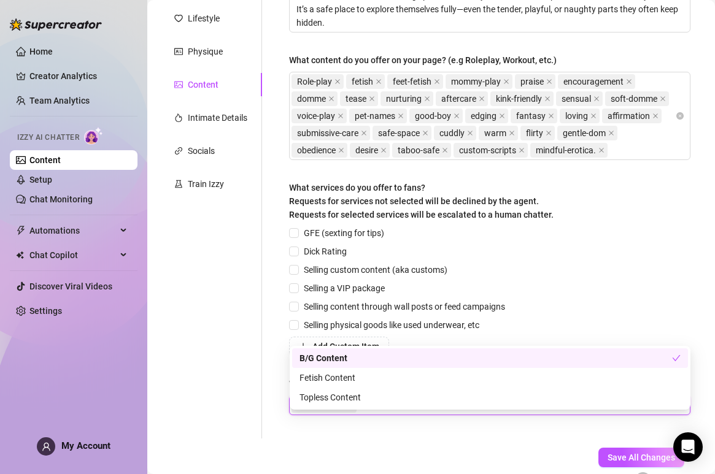
click at [413, 427] on div "Describe your niche and what content your fans are looking for in 2-3 sentences…" at bounding box center [489, 190] width 401 height 474
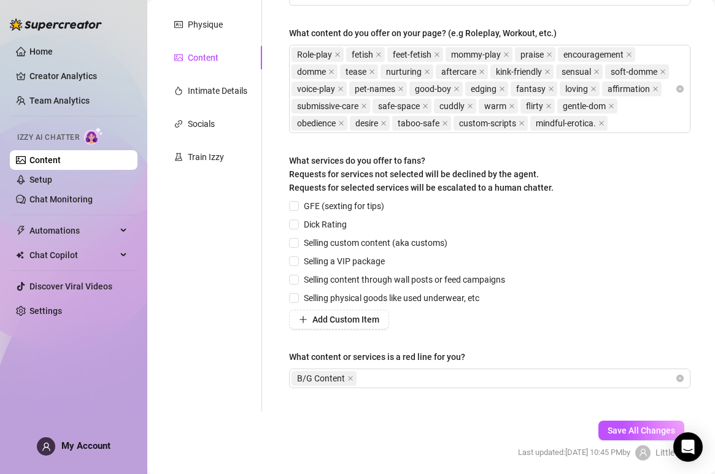
scroll to position [211, 0]
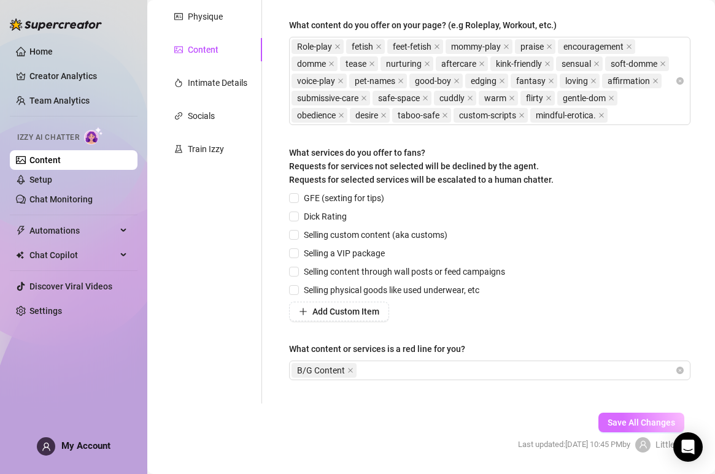
click at [620, 428] on span "Save All Changes" at bounding box center [642, 423] width 68 height 10
